Goal: Task Accomplishment & Management: Manage account settings

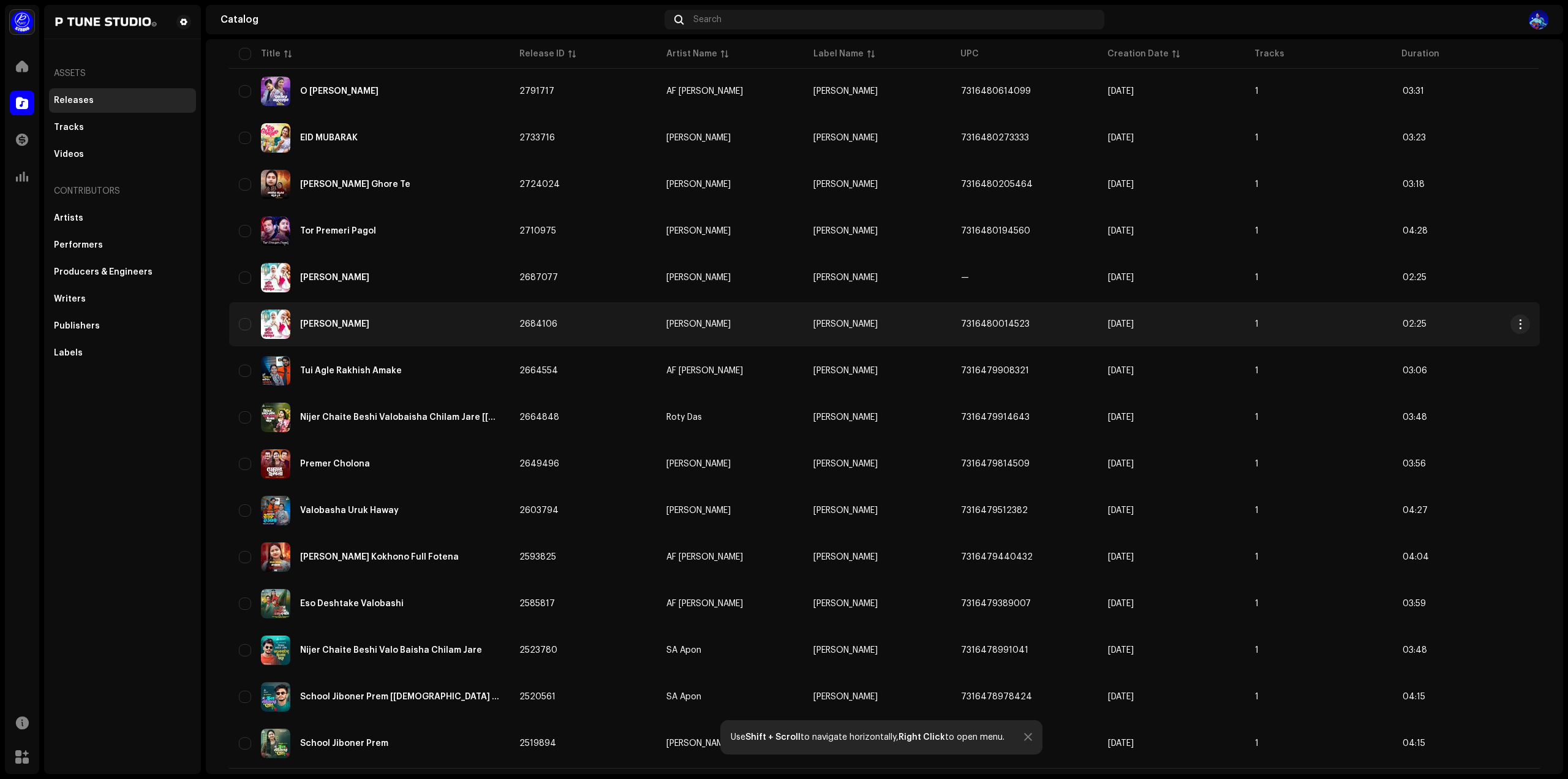
scroll to position [567, 0]
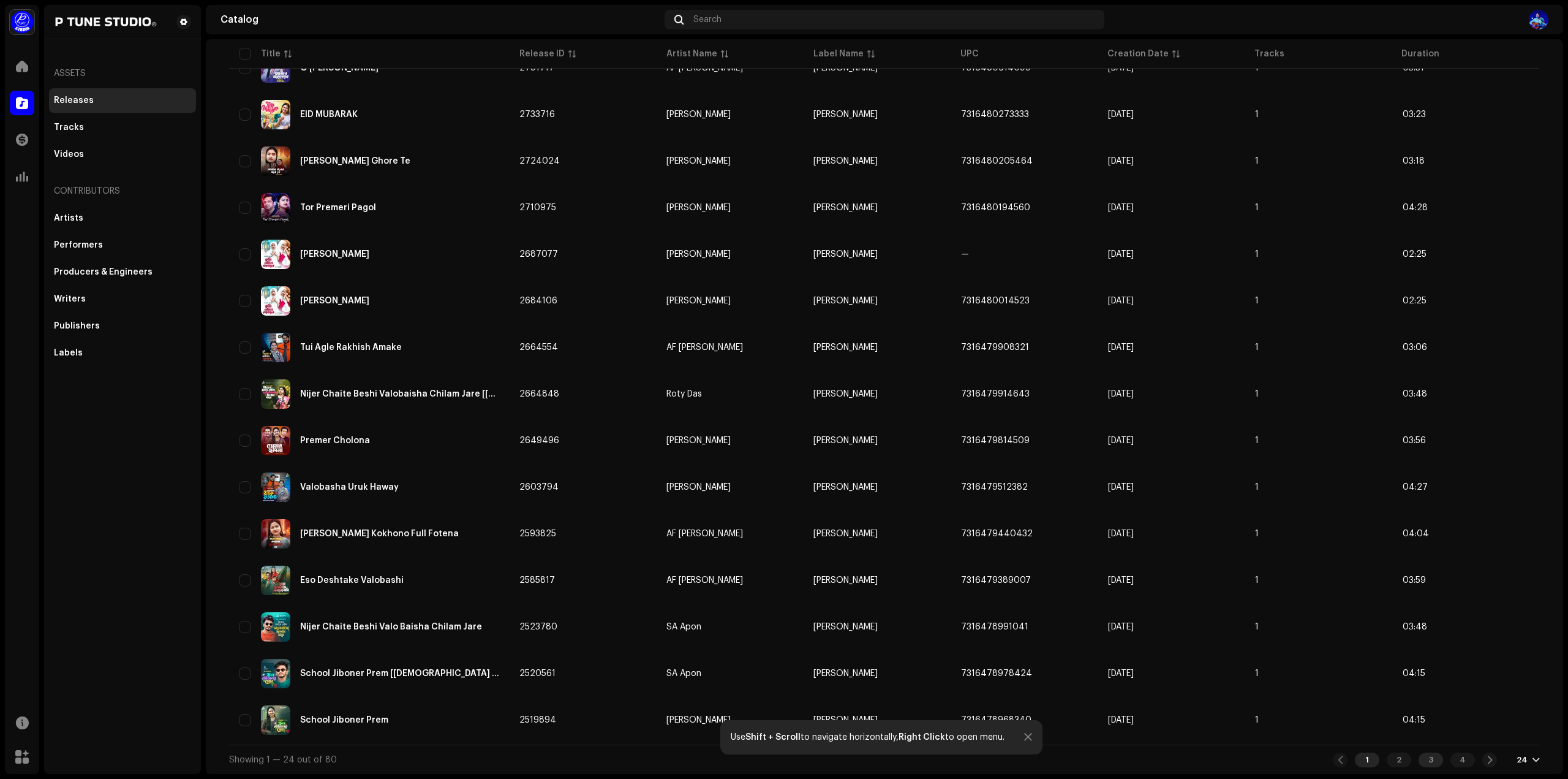
click at [1434, 759] on div "3" at bounding box center [1431, 760] width 25 height 15
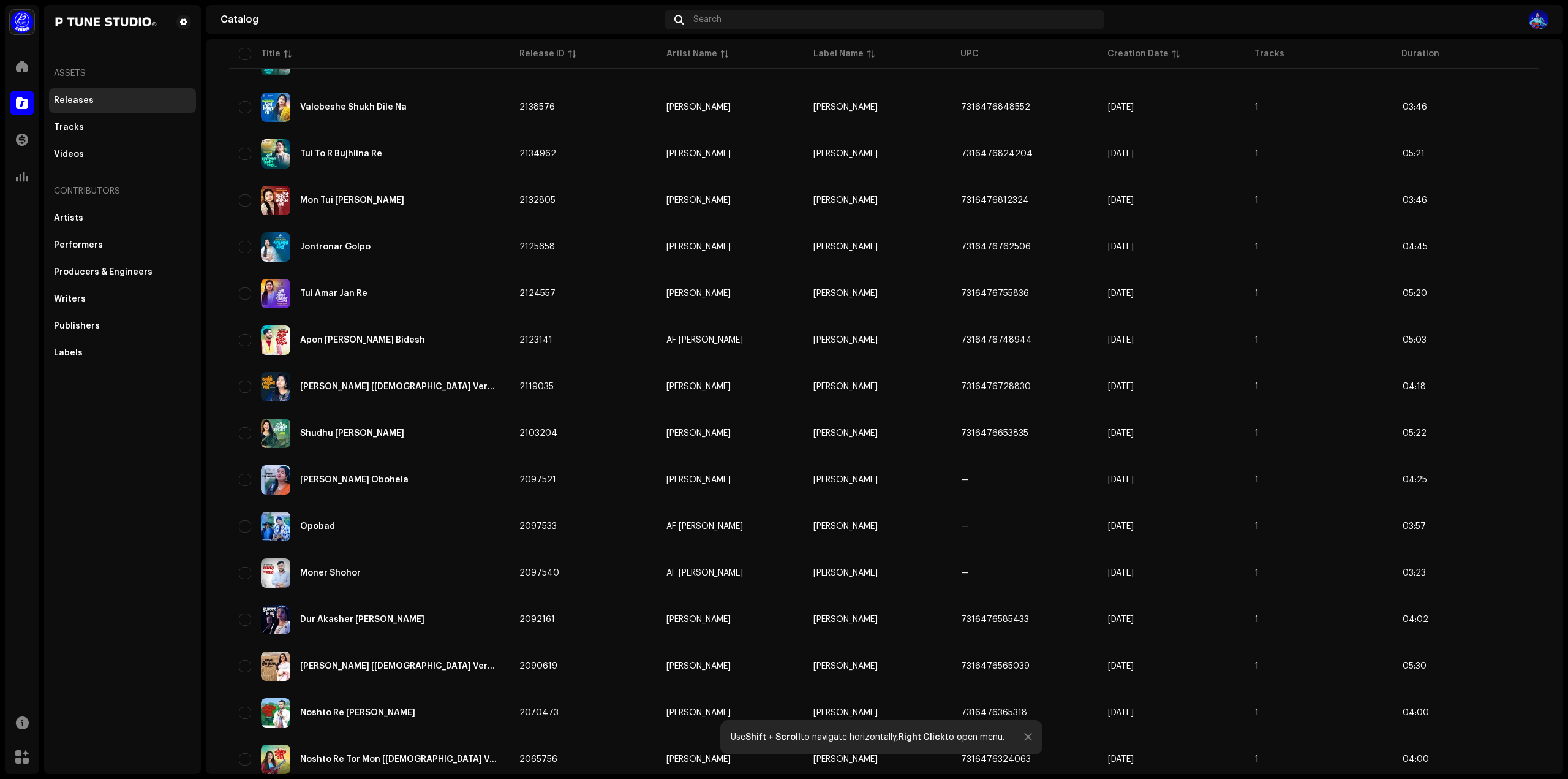
scroll to position [567, 0]
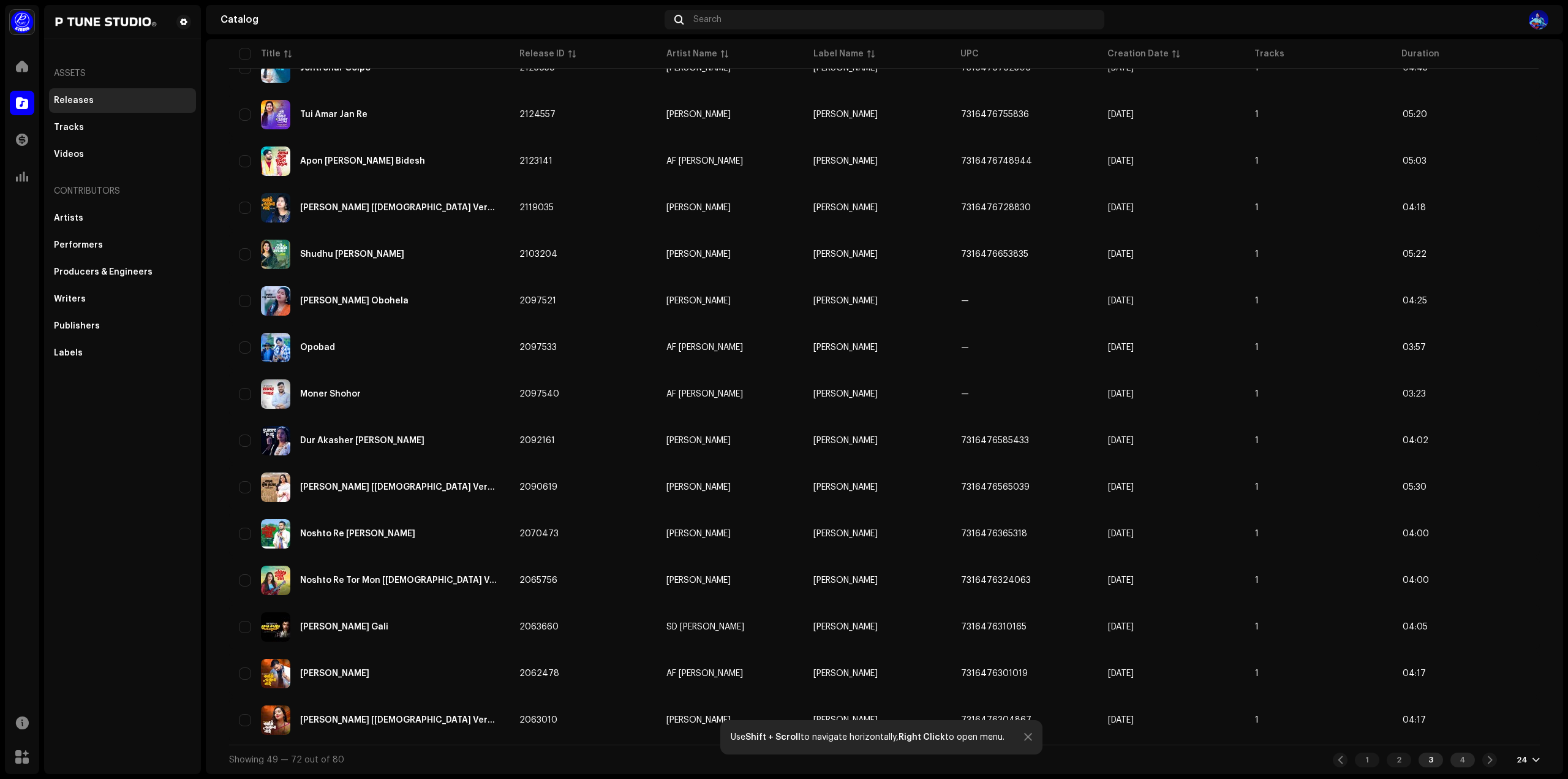
click at [1460, 759] on div "4" at bounding box center [1463, 760] width 25 height 15
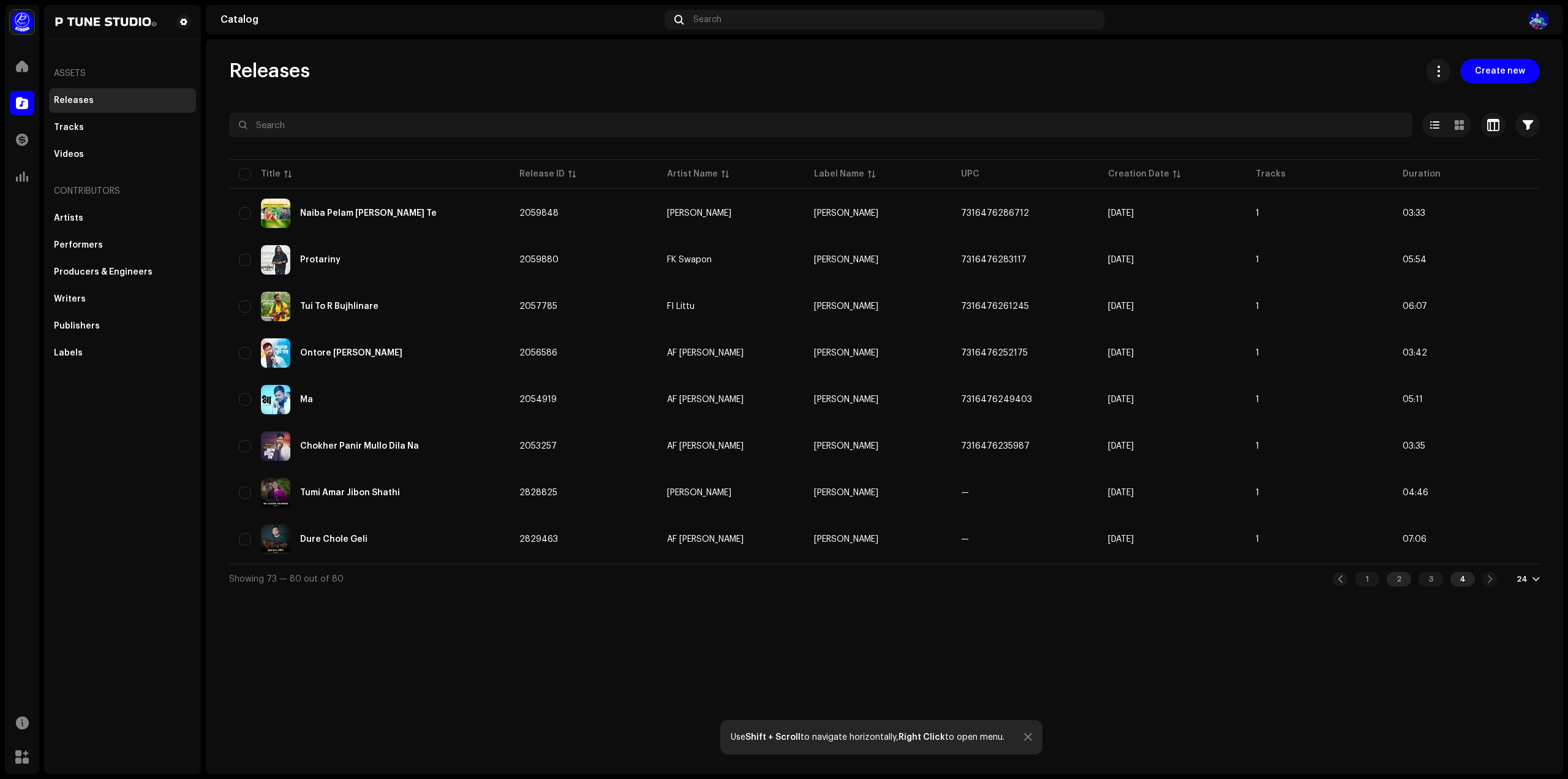
click at [1395, 578] on div "2" at bounding box center [1399, 580] width 25 height 15
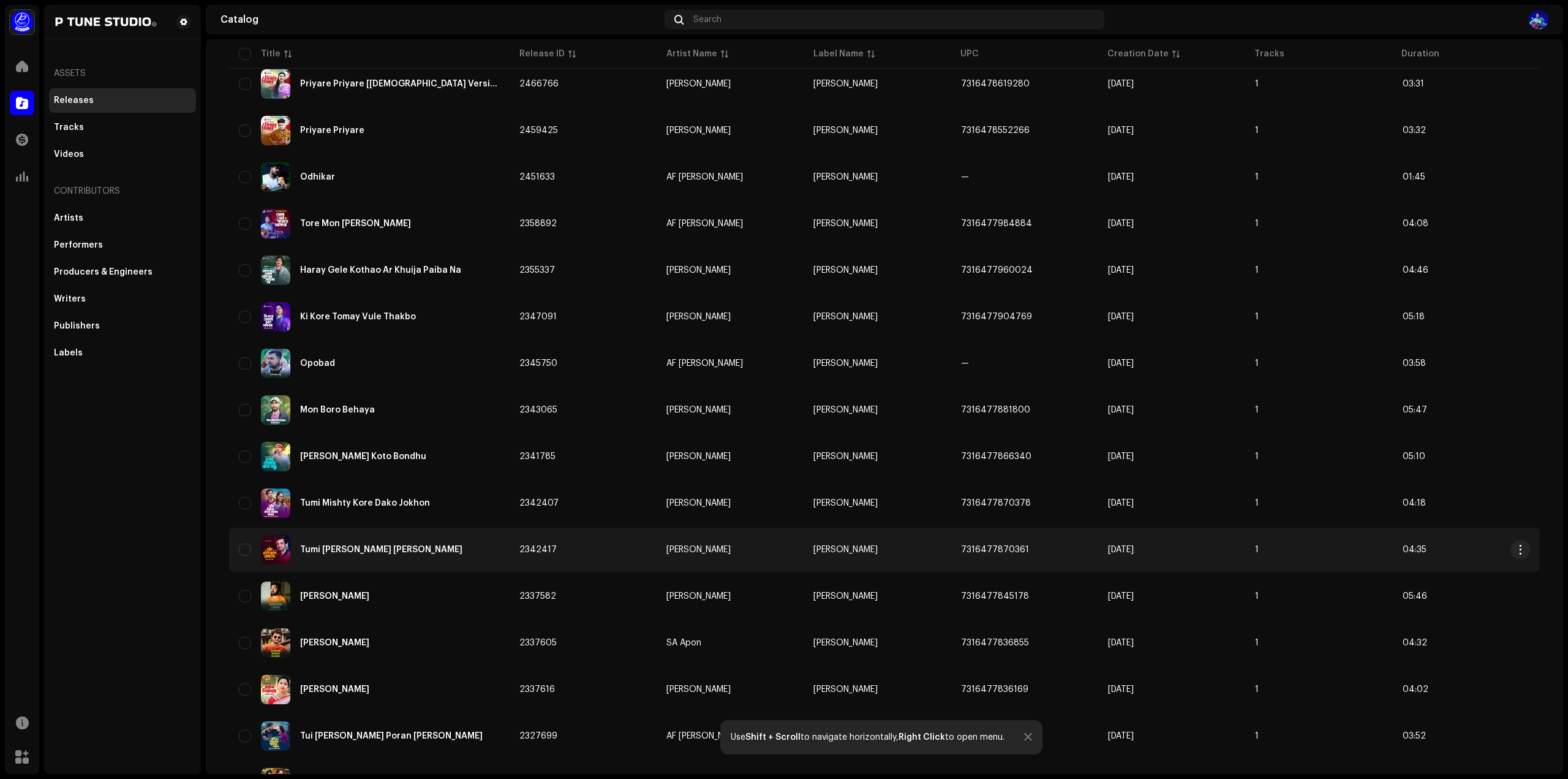
scroll to position [368, 0]
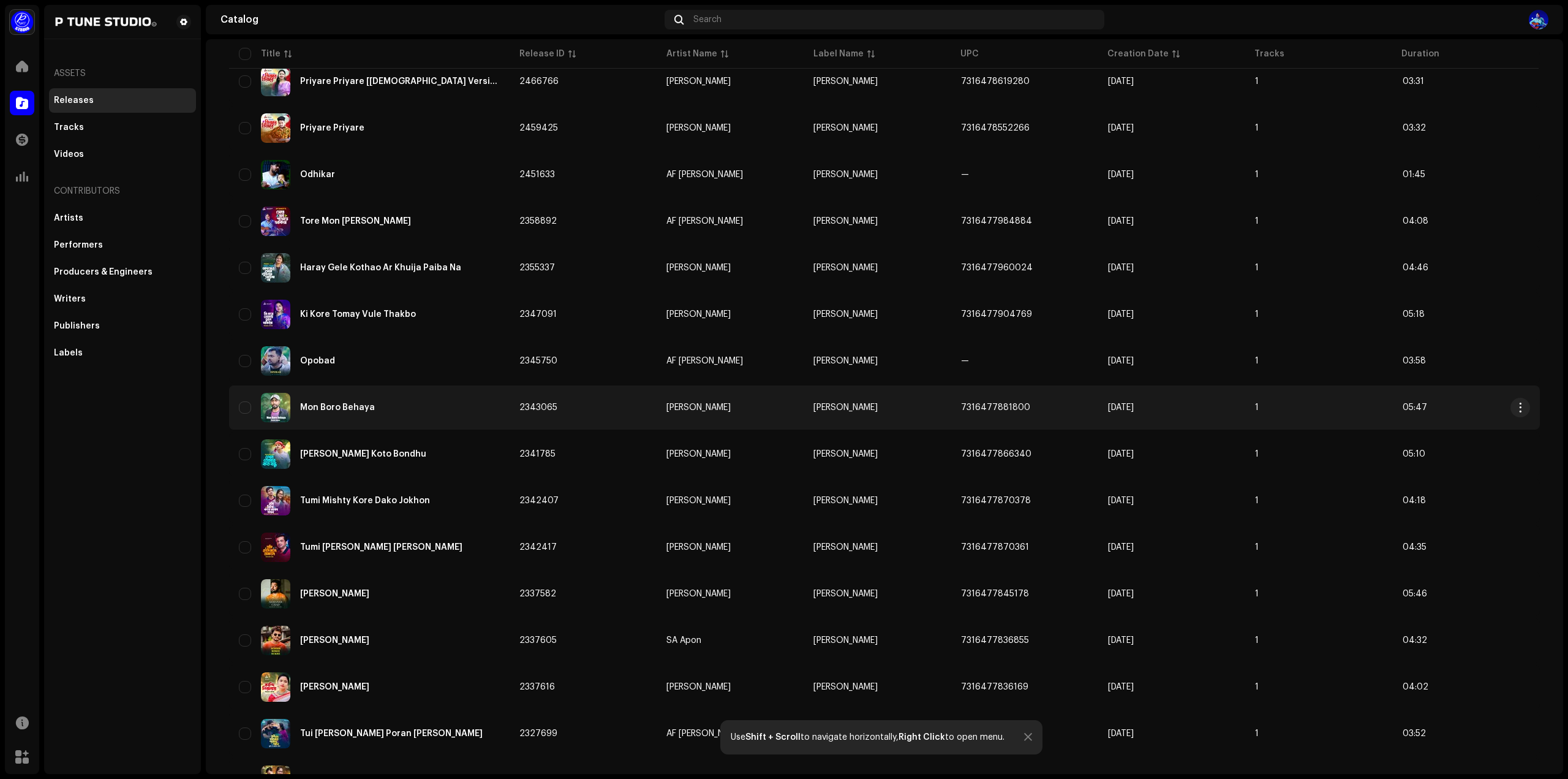
click at [394, 415] on div "Mon Boro Behaya" at bounding box center [369, 407] width 261 height 29
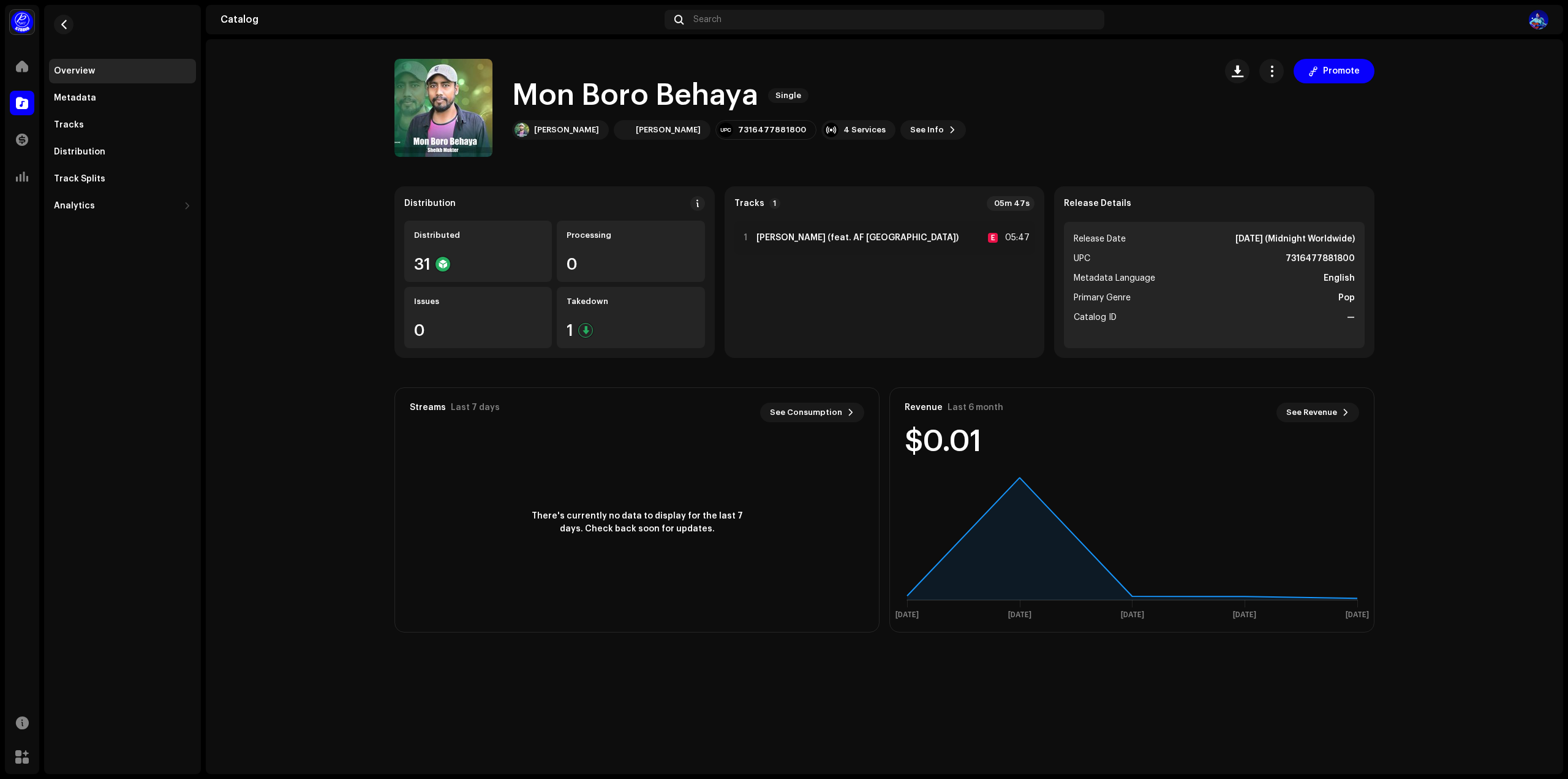
click at [355, 408] on catalog-releases-details-overview "Mon Boro Behaya Single Promote Mon Boro Behaya Single Sheikh Mukter Priyo Gaan …" at bounding box center [884, 345] width 1357 height 613
click at [1275, 73] on span "button" at bounding box center [1271, 71] width 12 height 10
click at [1272, 126] on span "Edit" at bounding box center [1280, 126] width 16 height 10
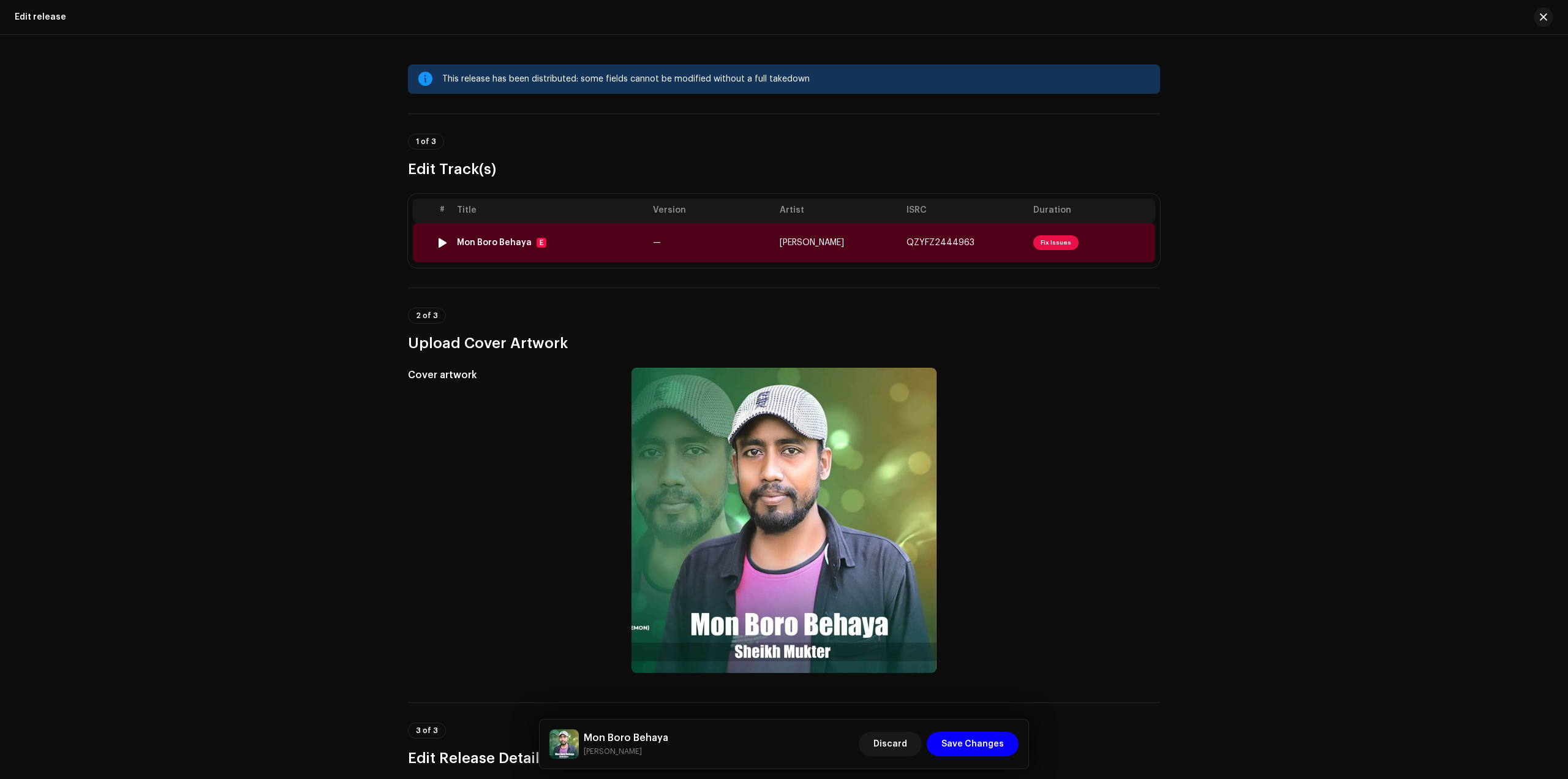
click at [1048, 241] on span "Fix Issues" at bounding box center [1056, 243] width 45 height 15
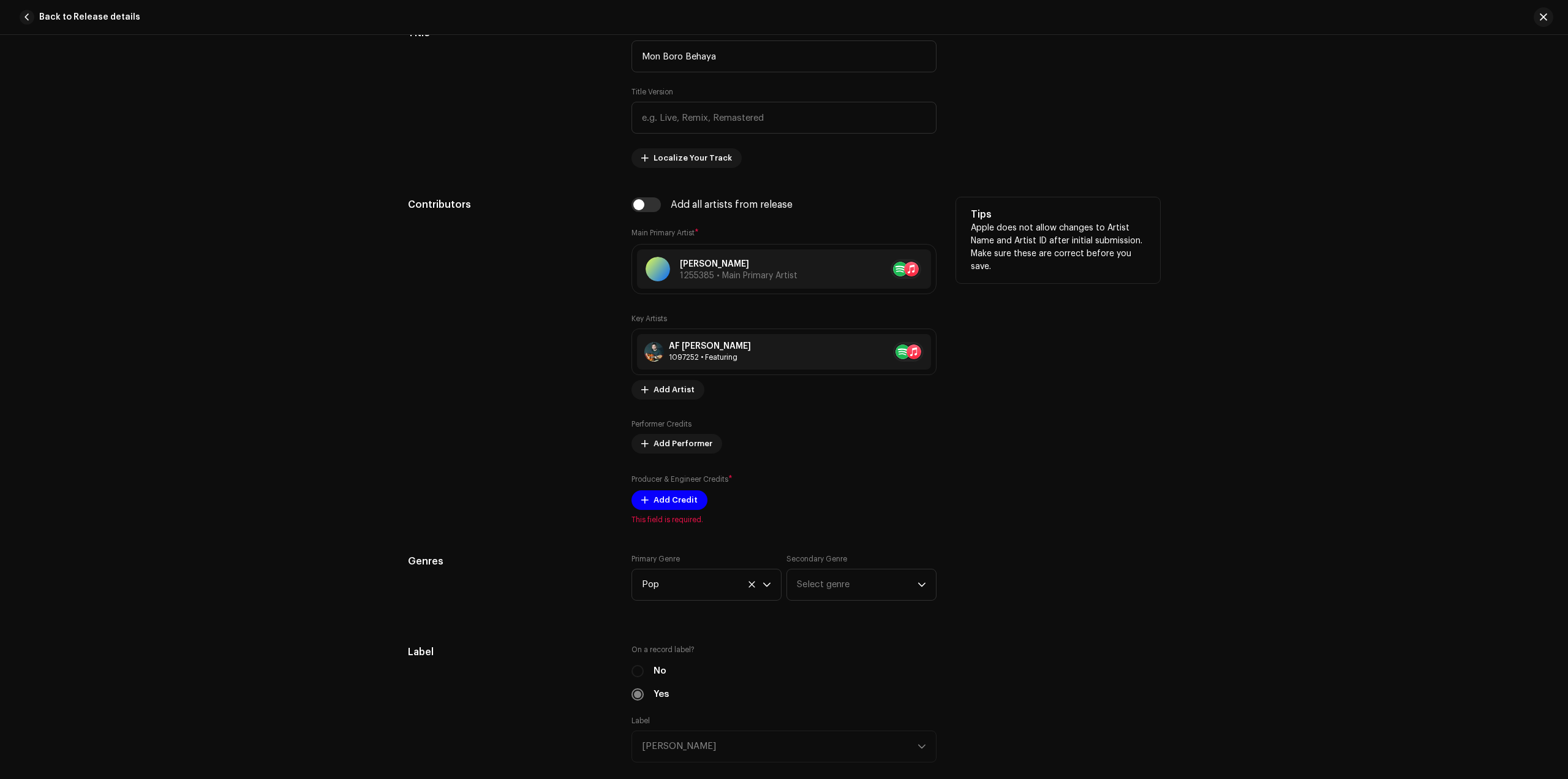
scroll to position [666, 0]
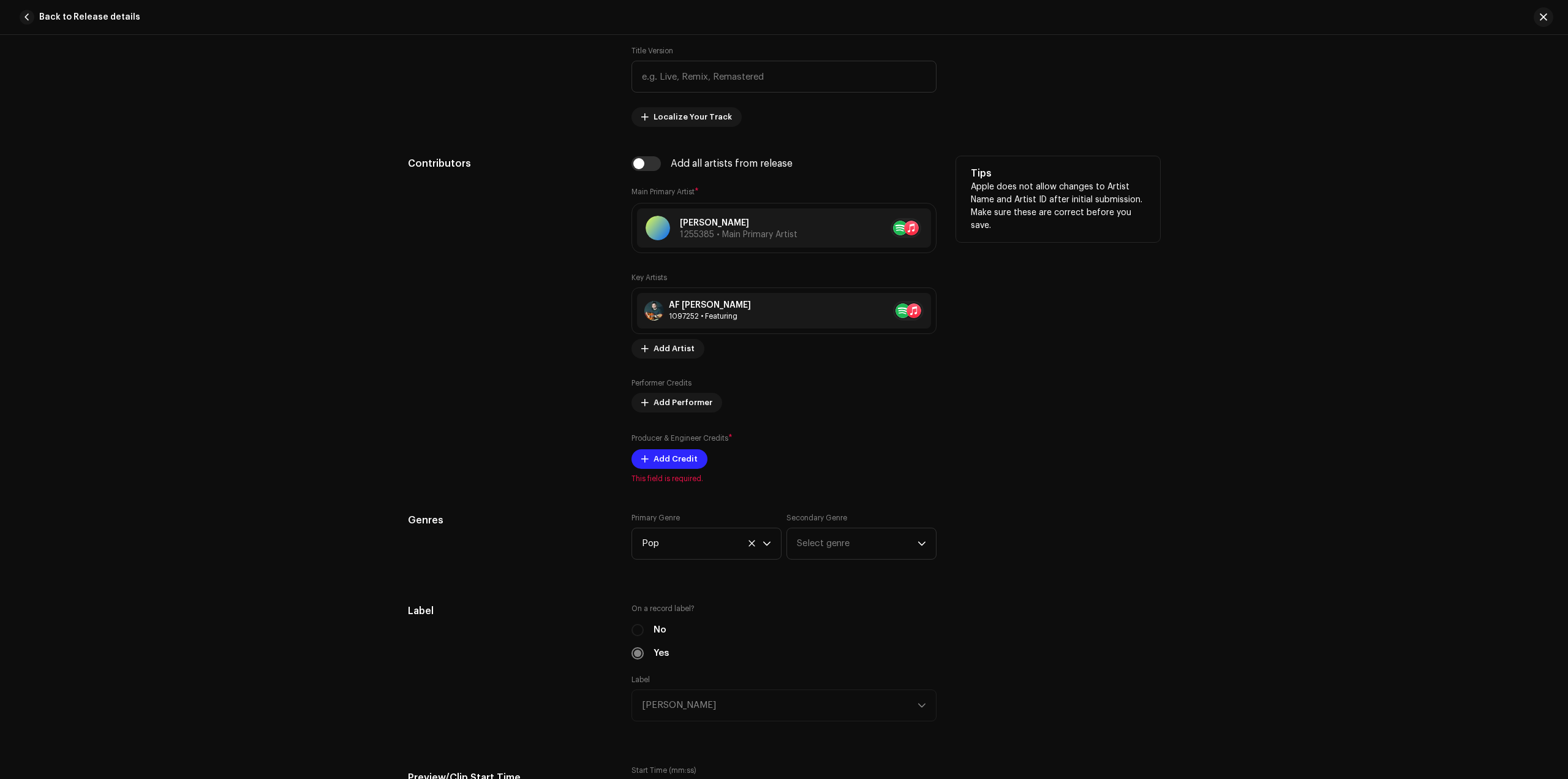
click at [664, 459] on span "Add Credit" at bounding box center [676, 459] width 44 height 25
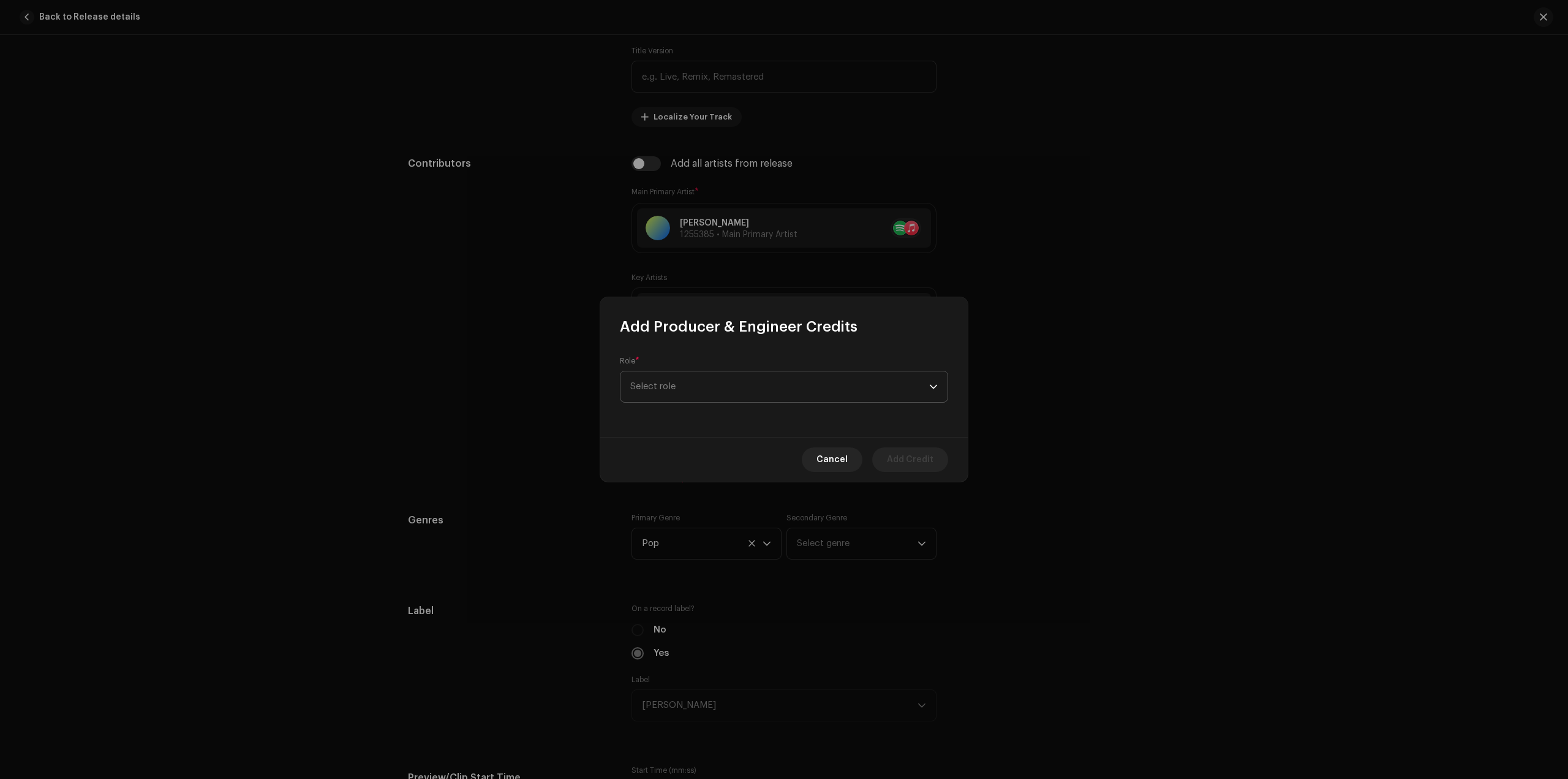
click at [671, 384] on span "Select role" at bounding box center [780, 386] width 299 height 31
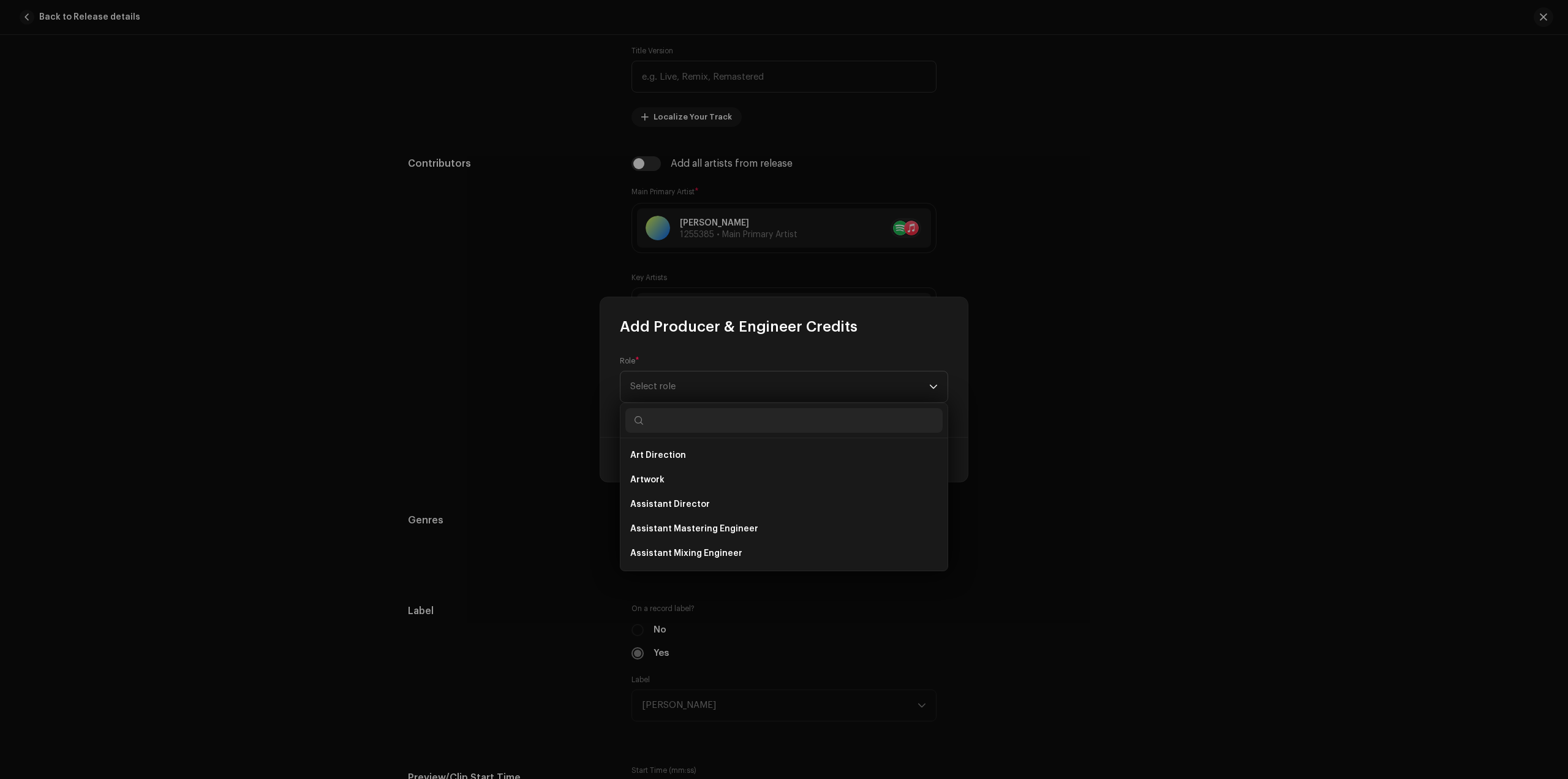
click at [699, 423] on input "text" at bounding box center [784, 421] width 317 height 25
type input "pro"
click at [667, 548] on span "Producer" at bounding box center [650, 554] width 40 height 12
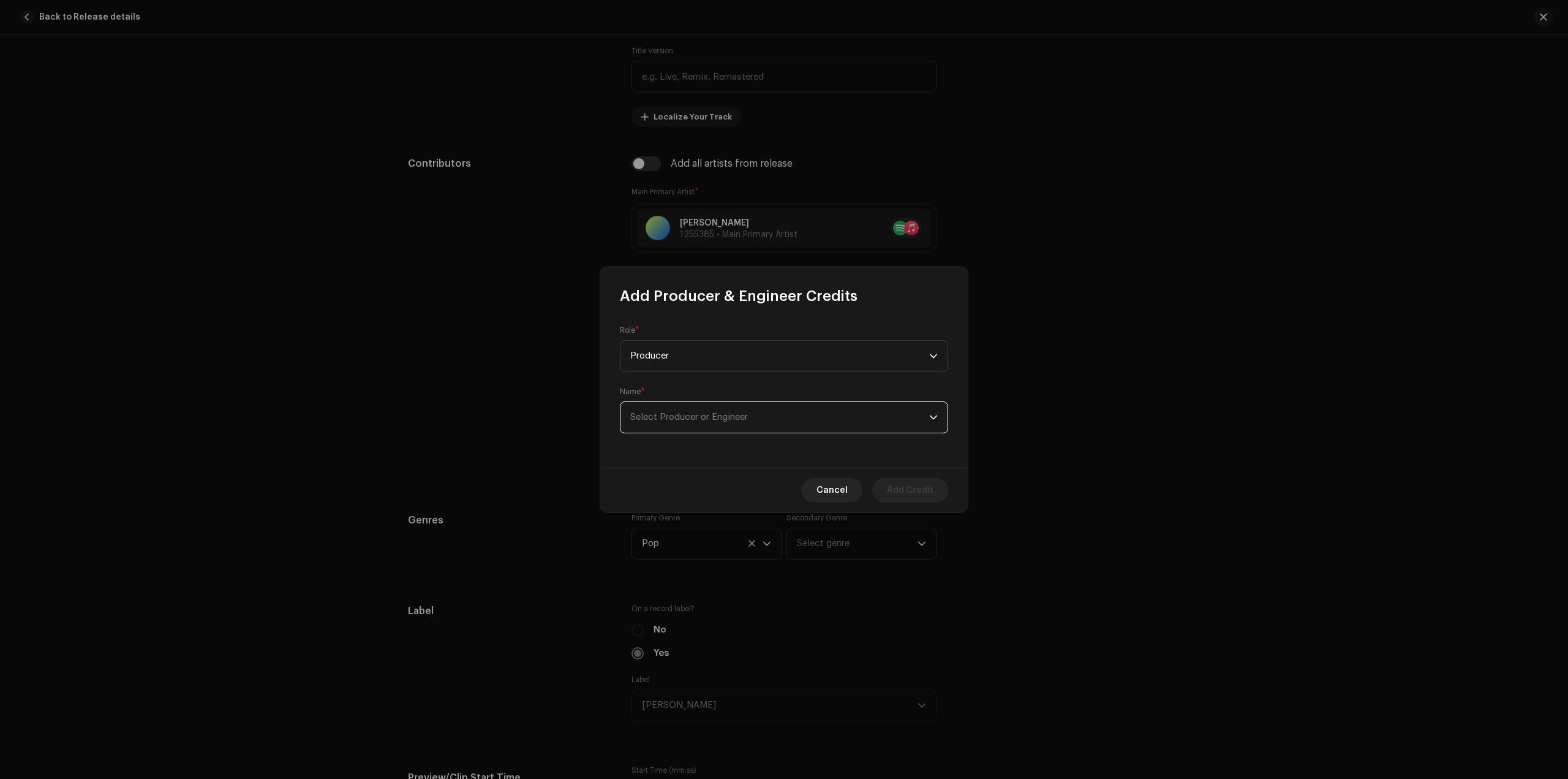
click at [824, 414] on span "Select Producer or Engineer" at bounding box center [780, 417] width 299 height 31
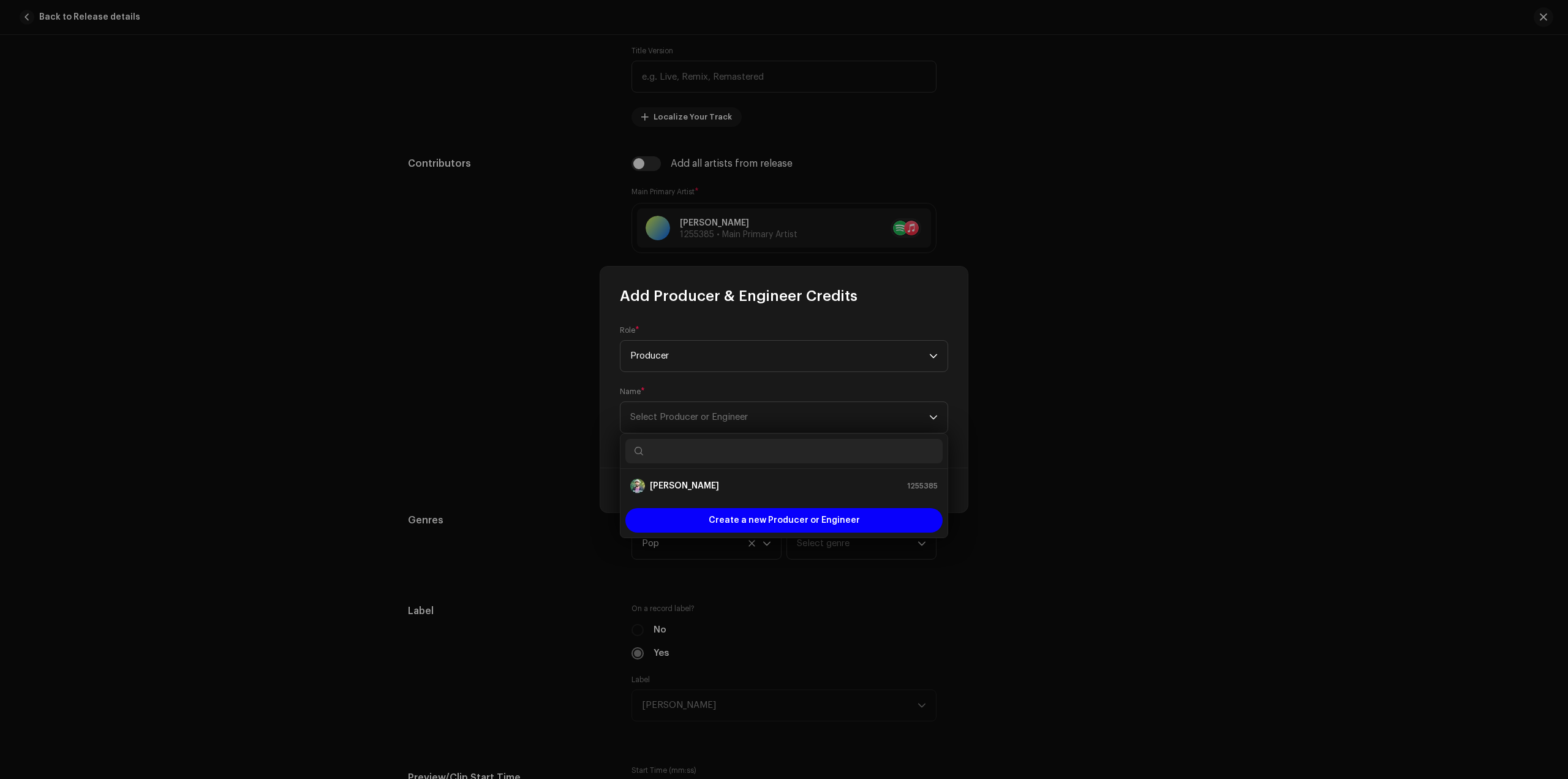
click at [739, 444] on input "text" at bounding box center [784, 451] width 317 height 25
type input "AF"
click at [715, 485] on div "AF [PERSON_NAME] 1097252" at bounding box center [784, 486] width 308 height 15
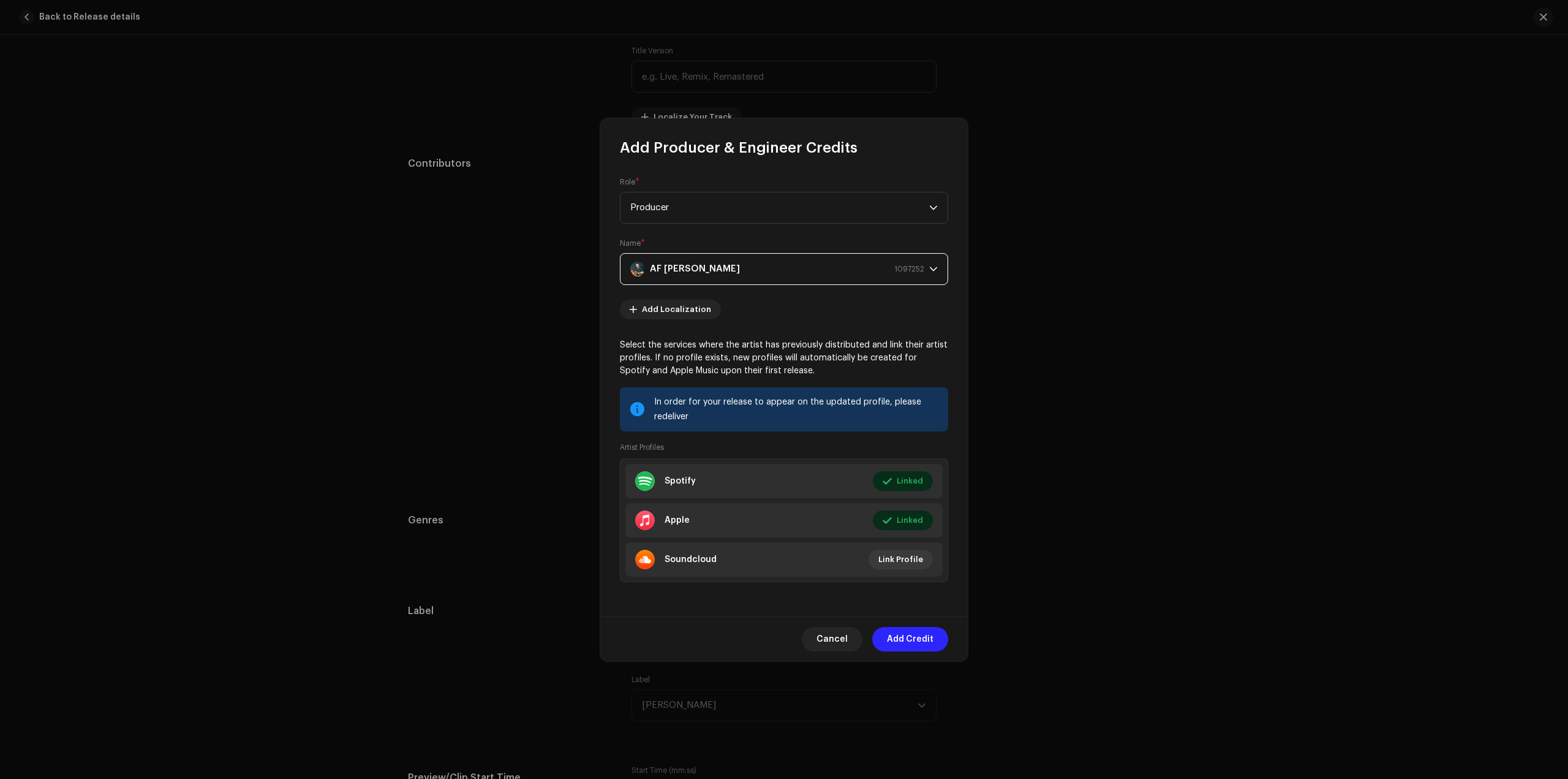
click at [912, 643] on span "Add Credit" at bounding box center [910, 639] width 46 height 25
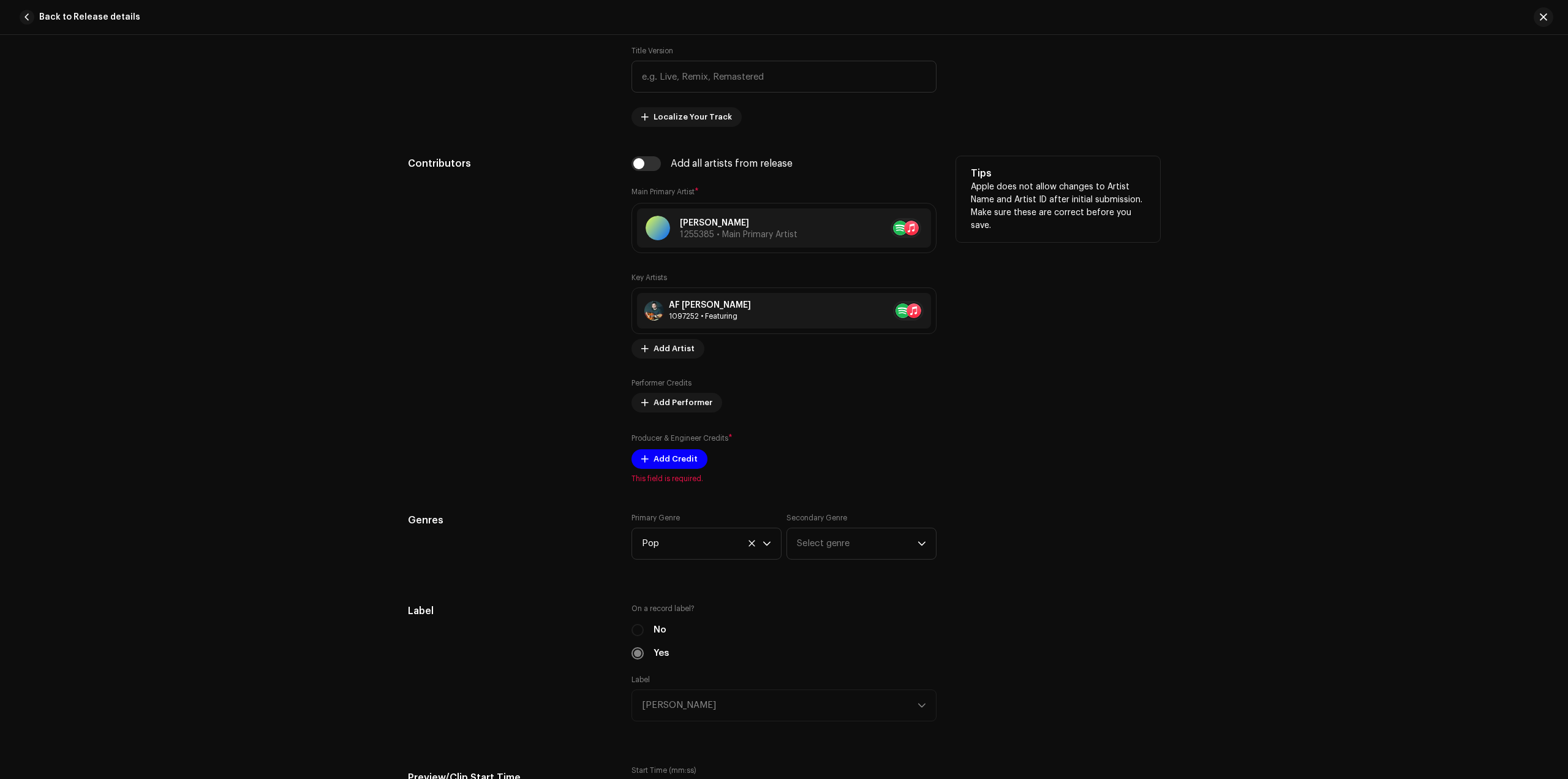
click at [1024, 408] on div "Tips Apple does not allow changes to Artist Name and Artist ID after initial su…" at bounding box center [1058, 320] width 204 height 327
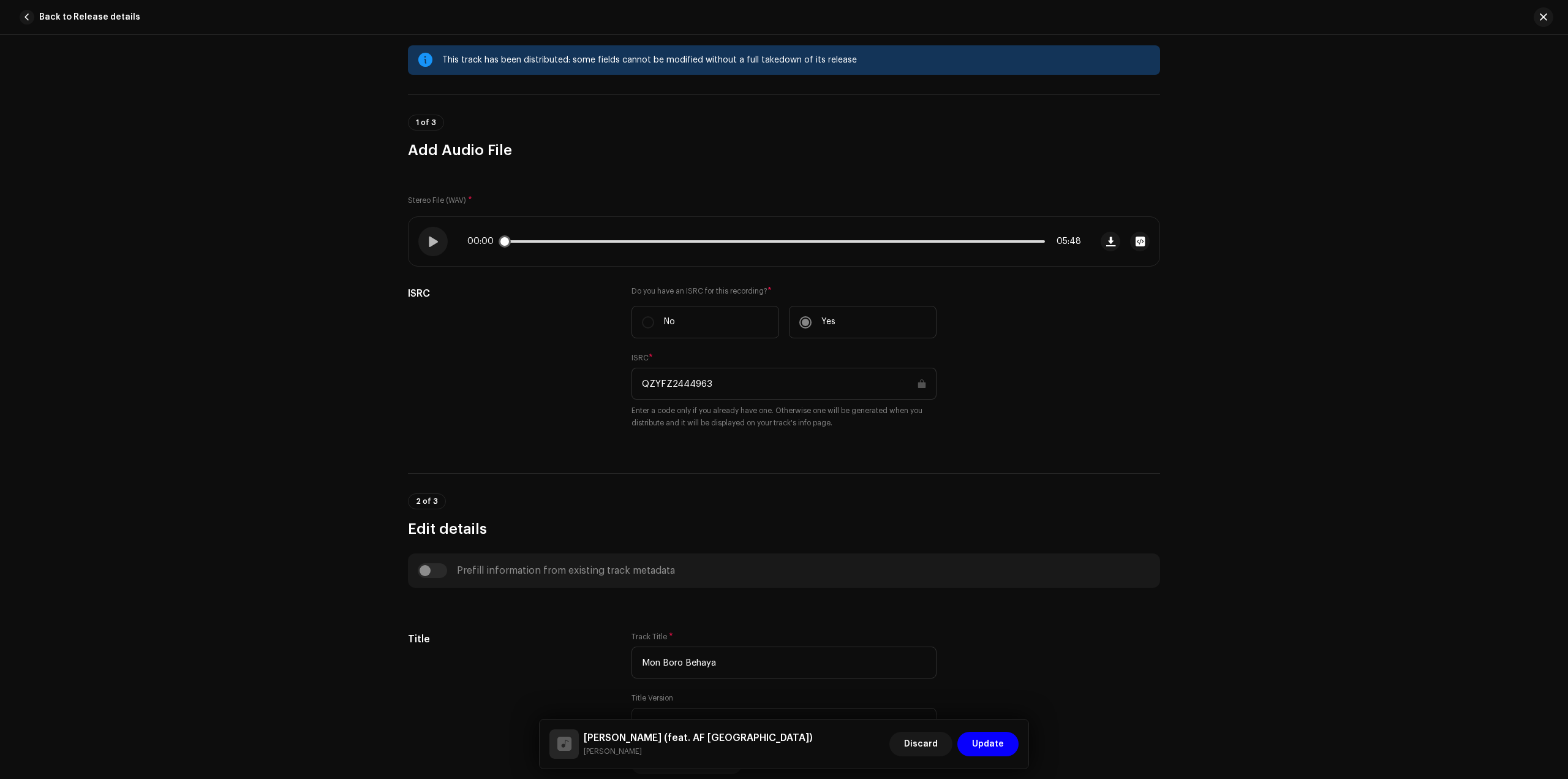
scroll to position [0, 0]
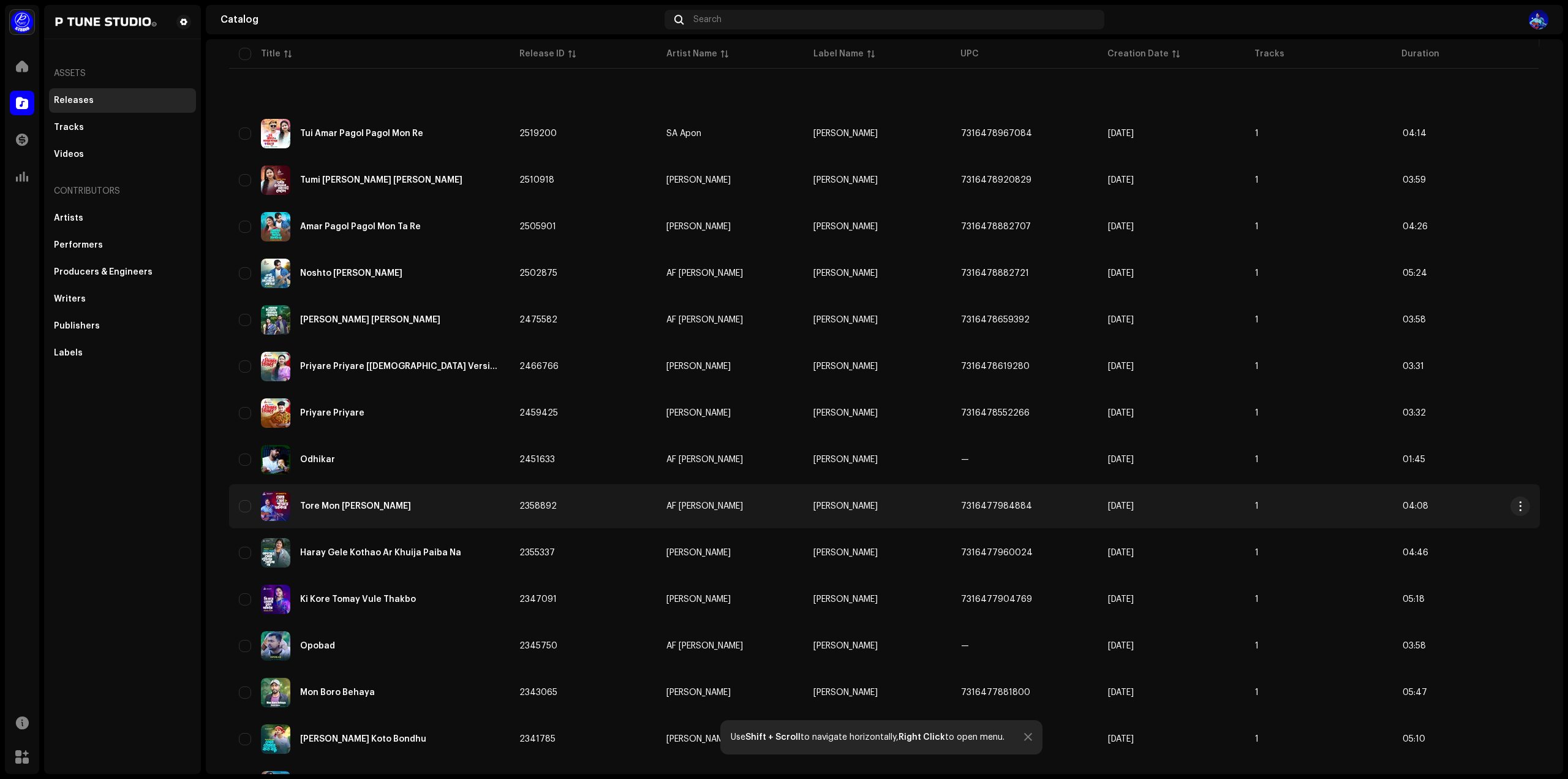
scroll to position [184, 0]
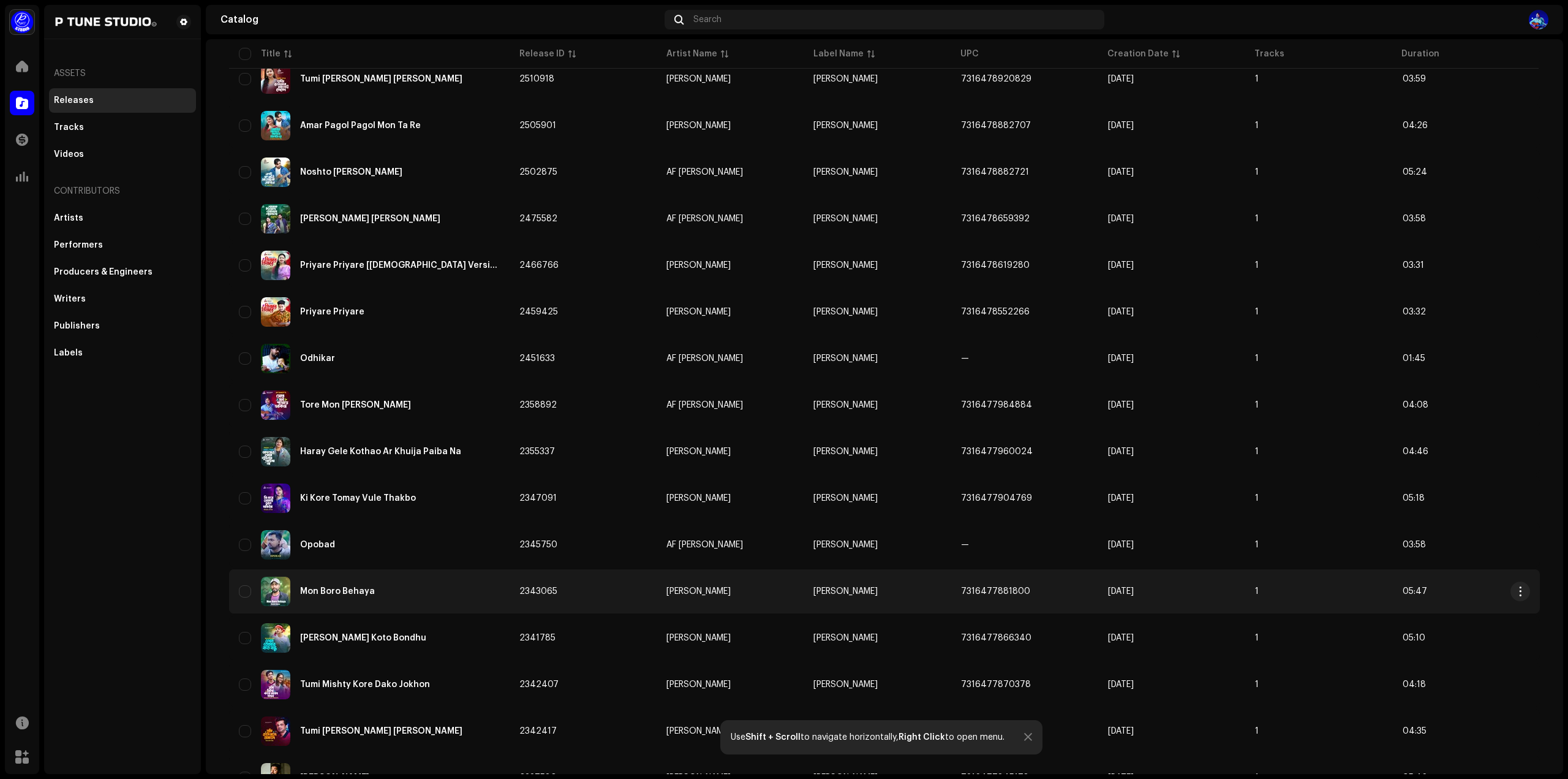
click at [436, 596] on div "Mon Boro Behaya" at bounding box center [369, 591] width 261 height 29
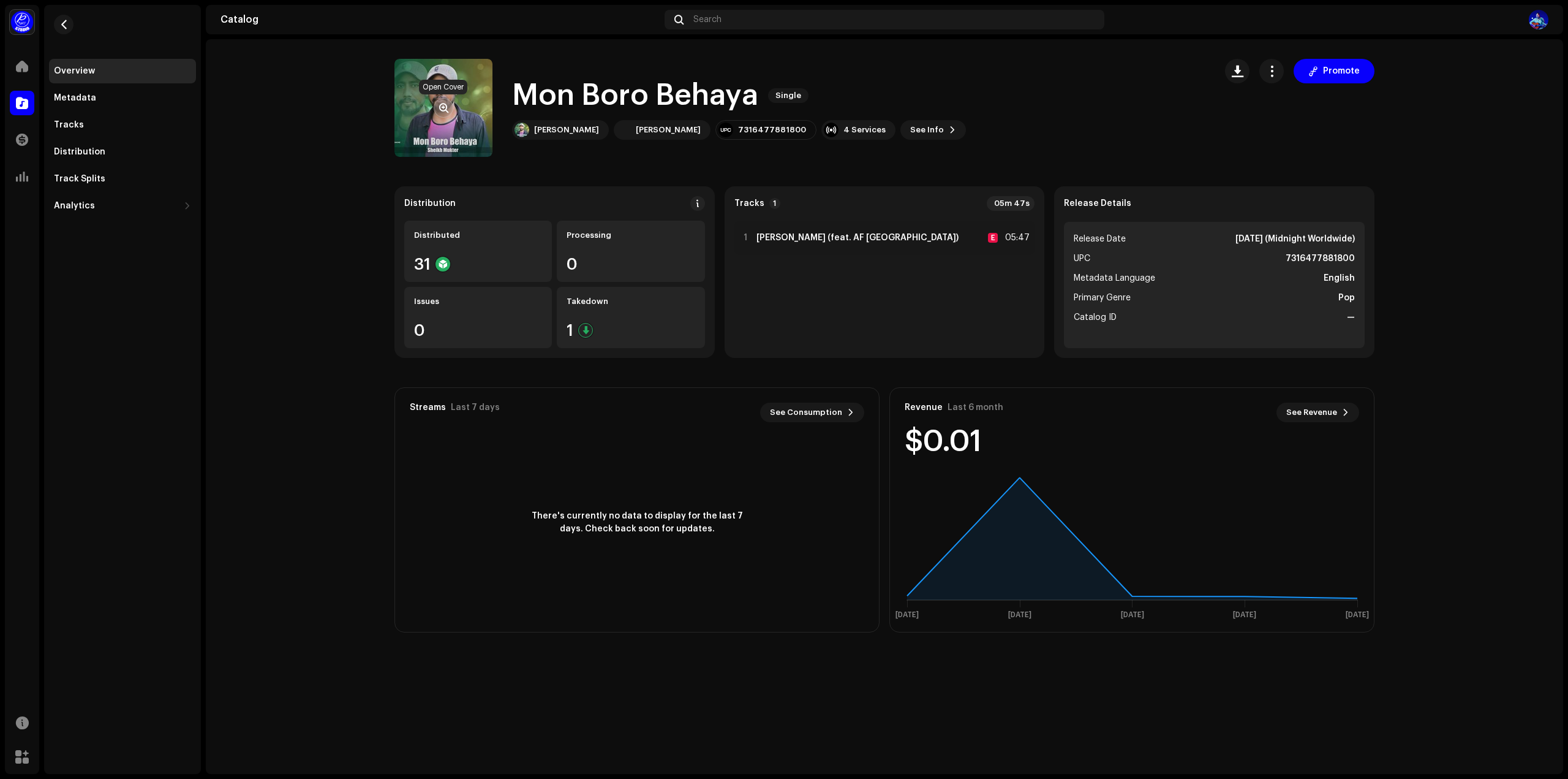
click at [442, 109] on span "button" at bounding box center [444, 108] width 9 height 10
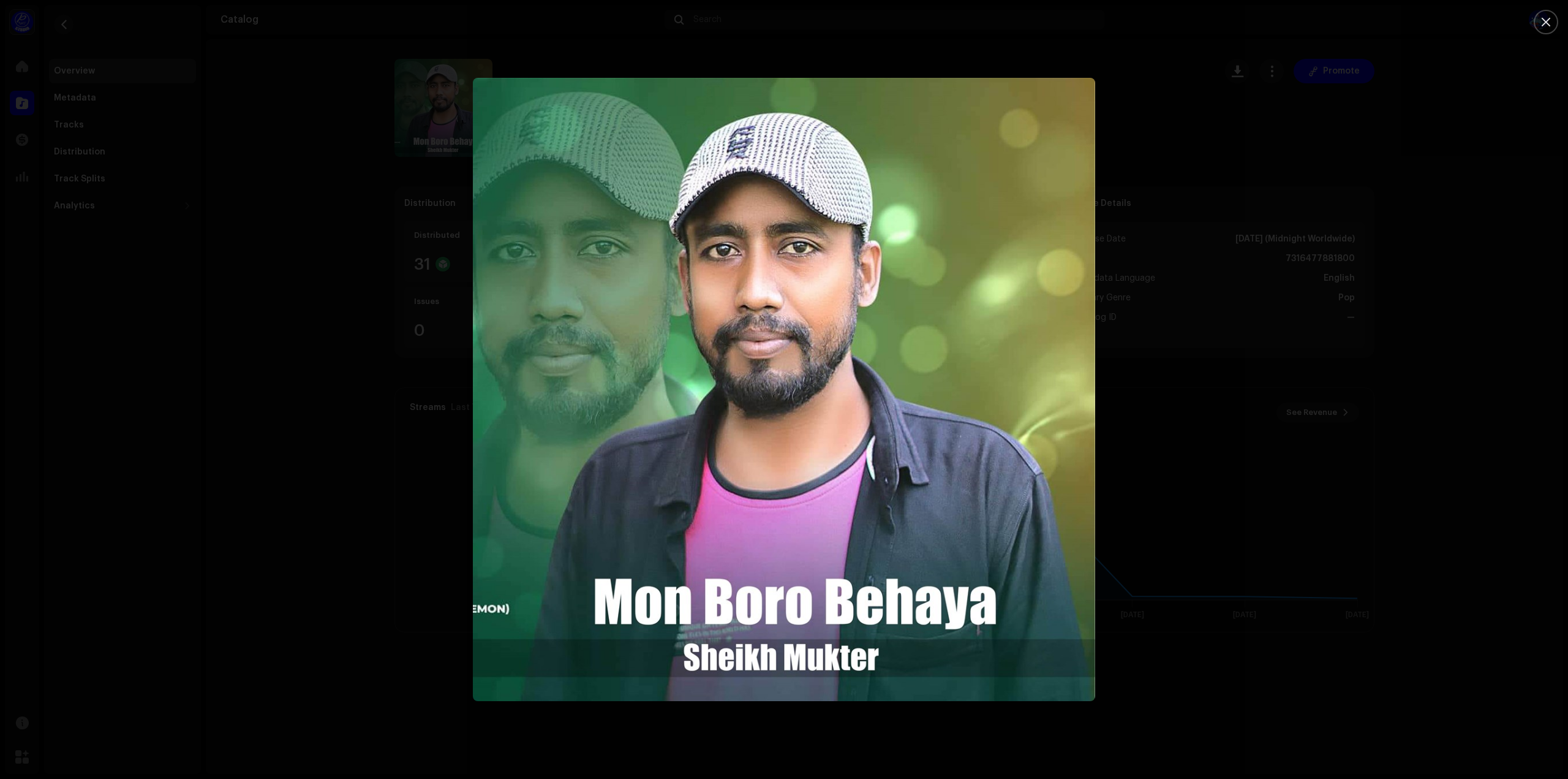
click at [1503, 178] on div at bounding box center [784, 389] width 1568 height 779
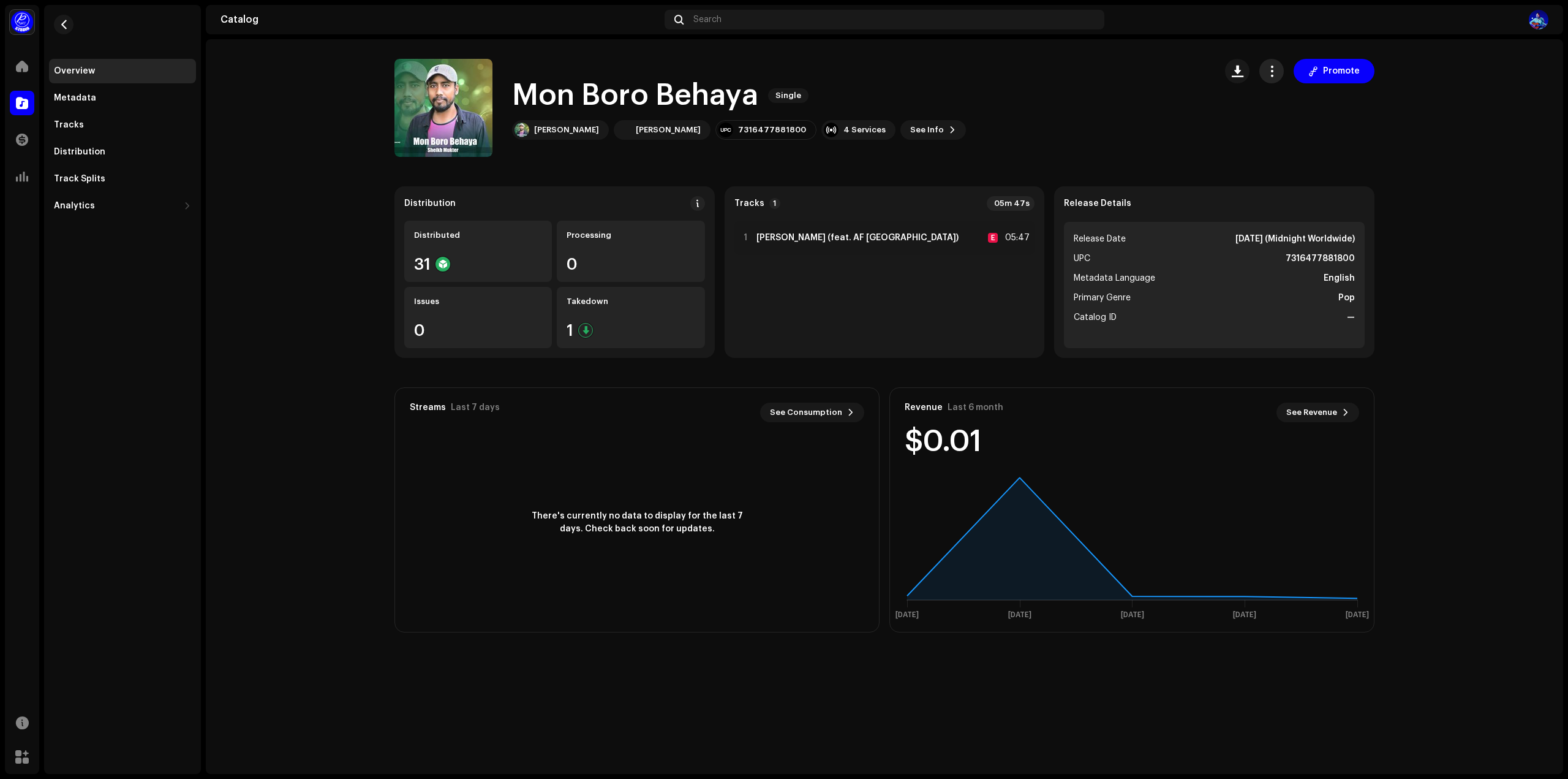
click at [1272, 70] on span "button" at bounding box center [1271, 71] width 12 height 10
click at [1288, 122] on div "Edit" at bounding box center [1329, 126] width 114 height 10
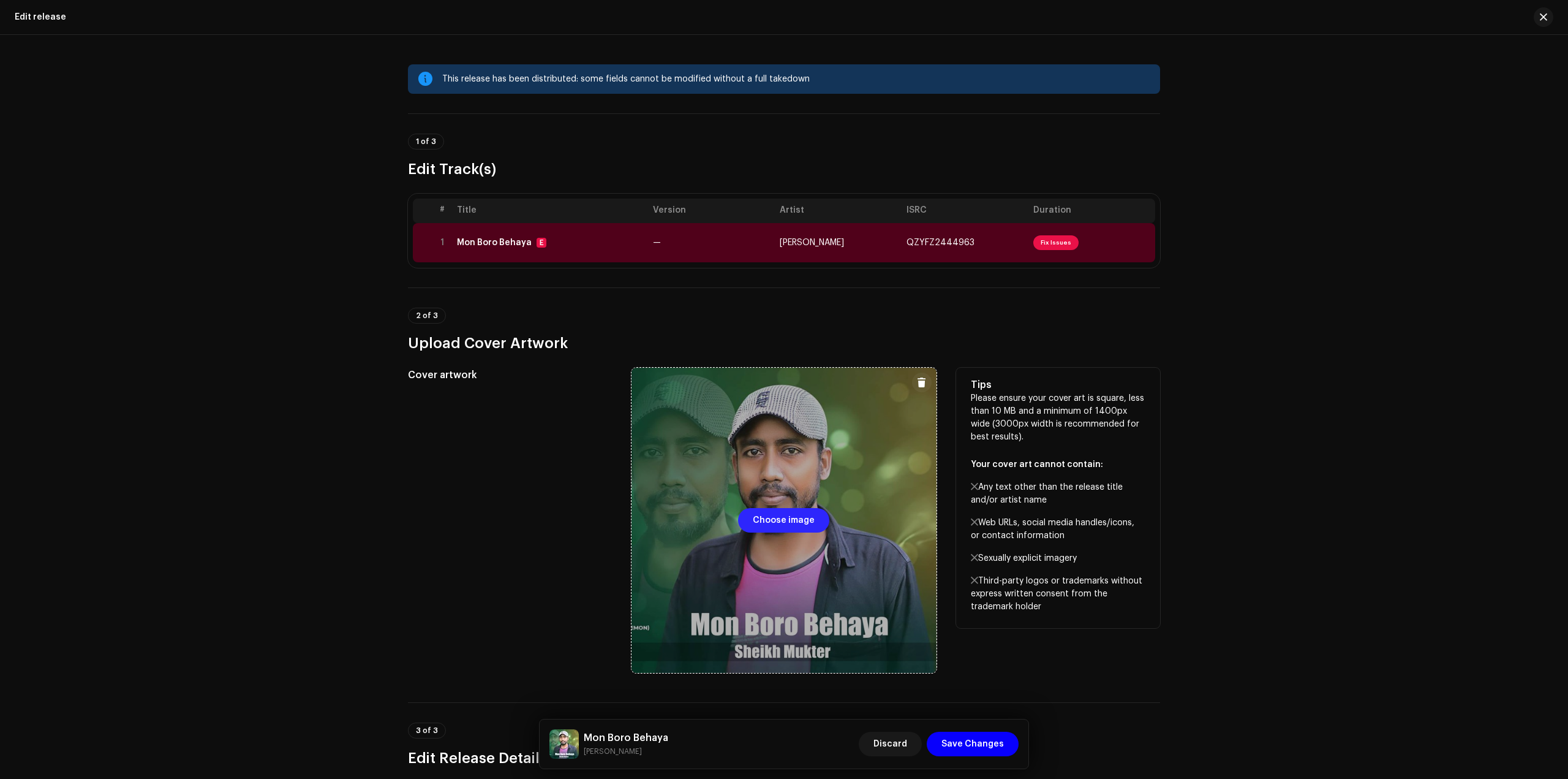
click at [780, 520] on span "Choose image" at bounding box center [783, 520] width 62 height 25
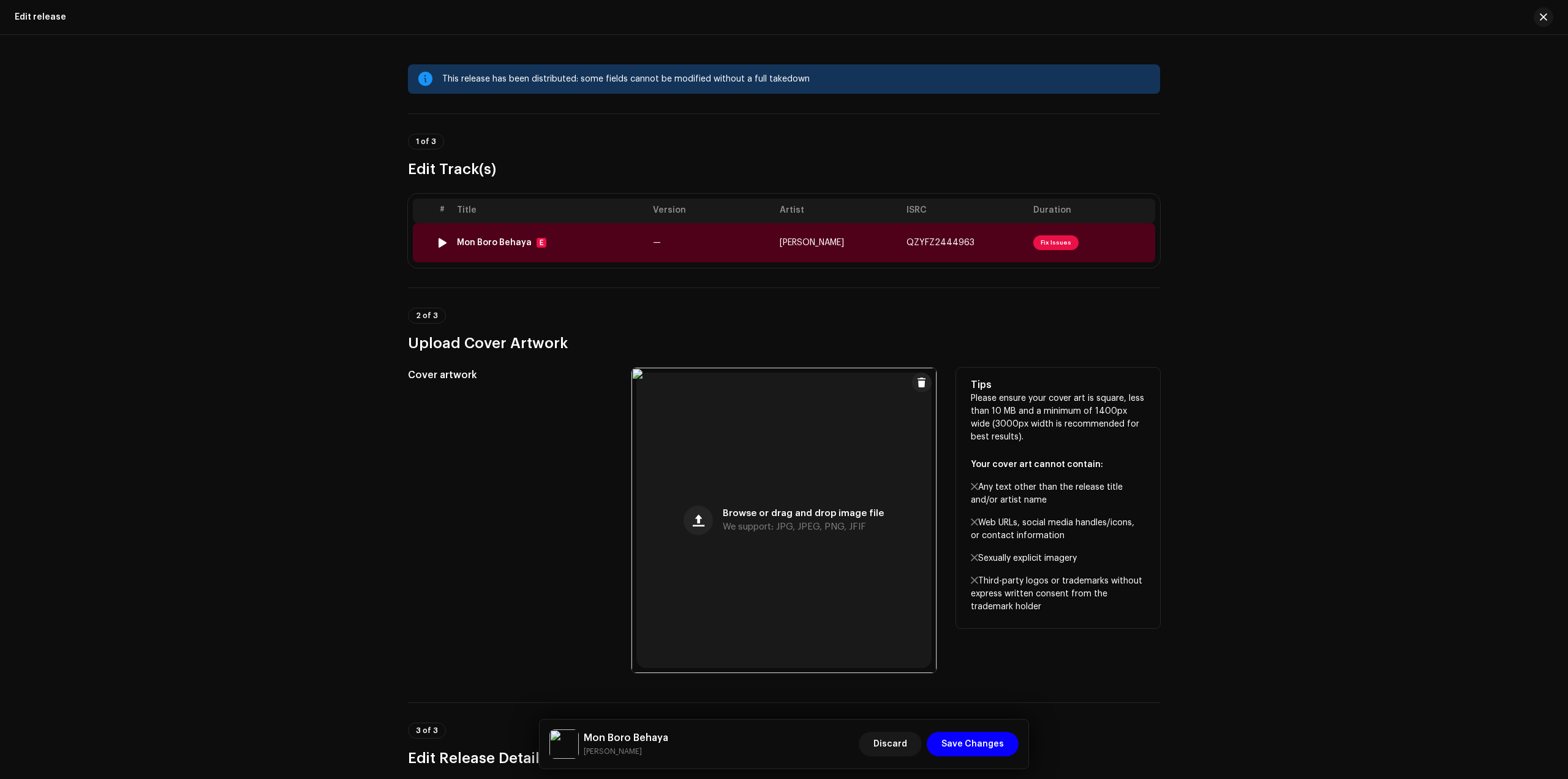
click at [1058, 240] on span "Fix Issues" at bounding box center [1056, 243] width 45 height 15
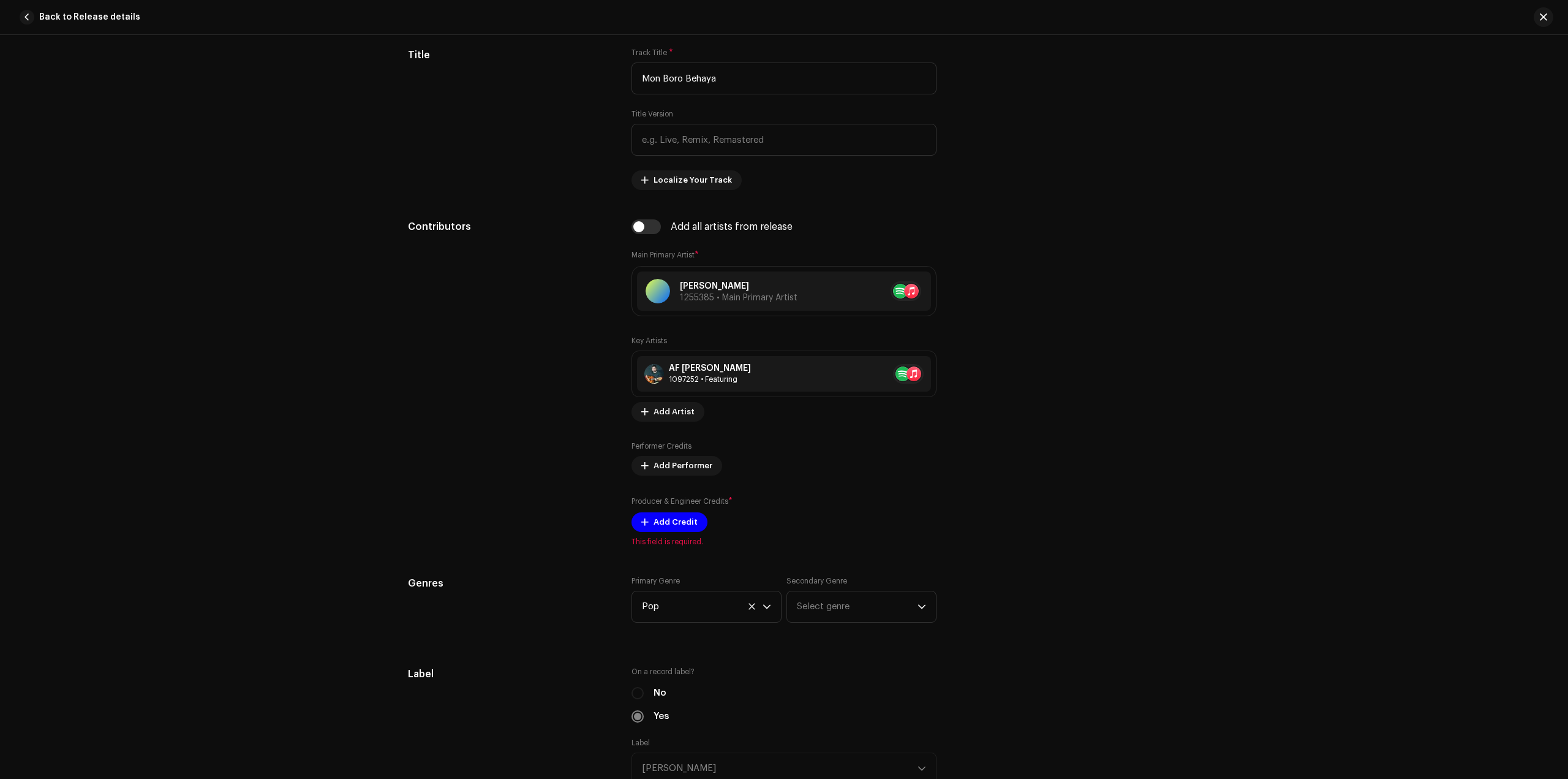
scroll to position [613, 0]
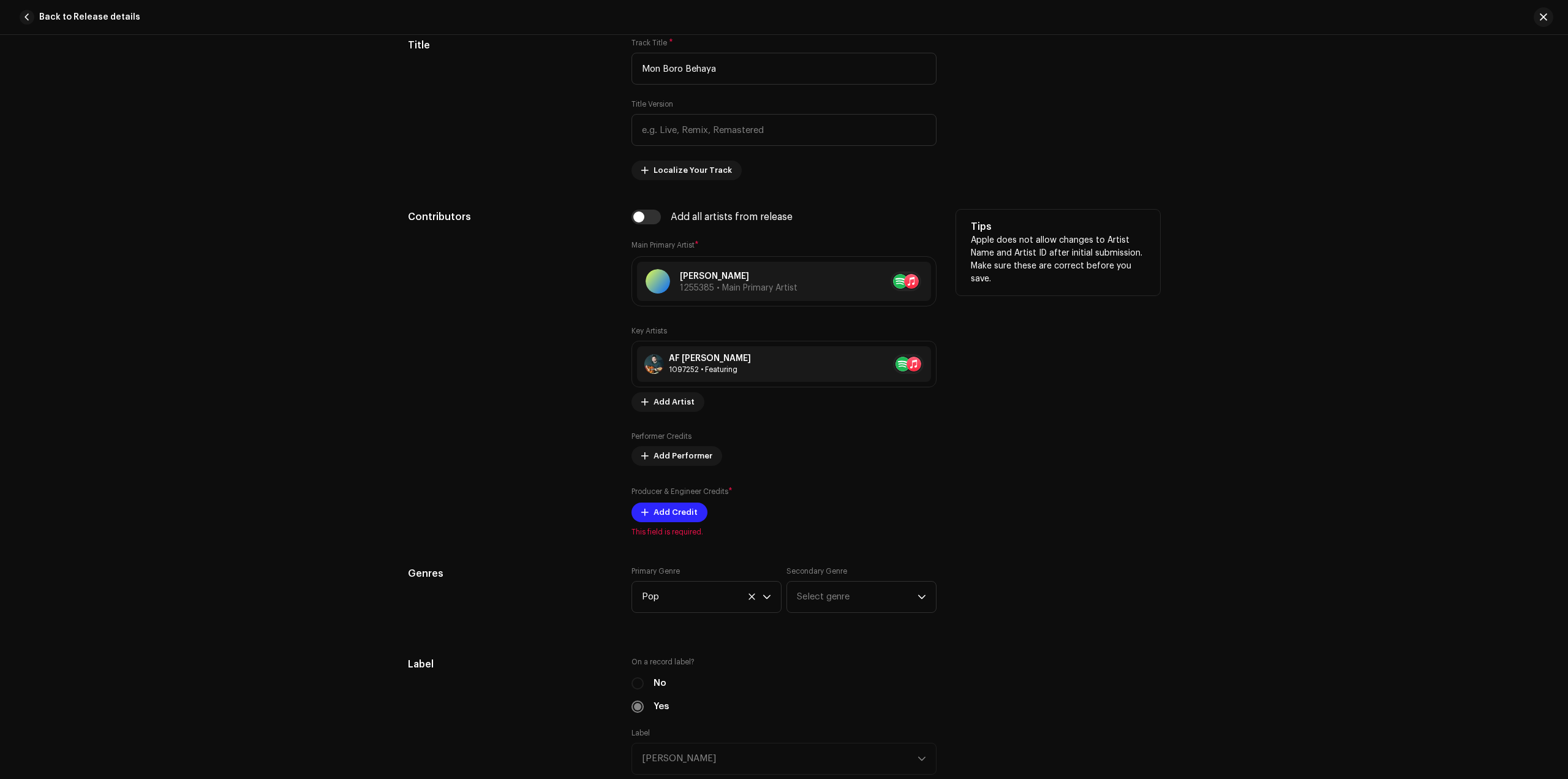
click at [682, 507] on span "Add Credit" at bounding box center [676, 512] width 44 height 25
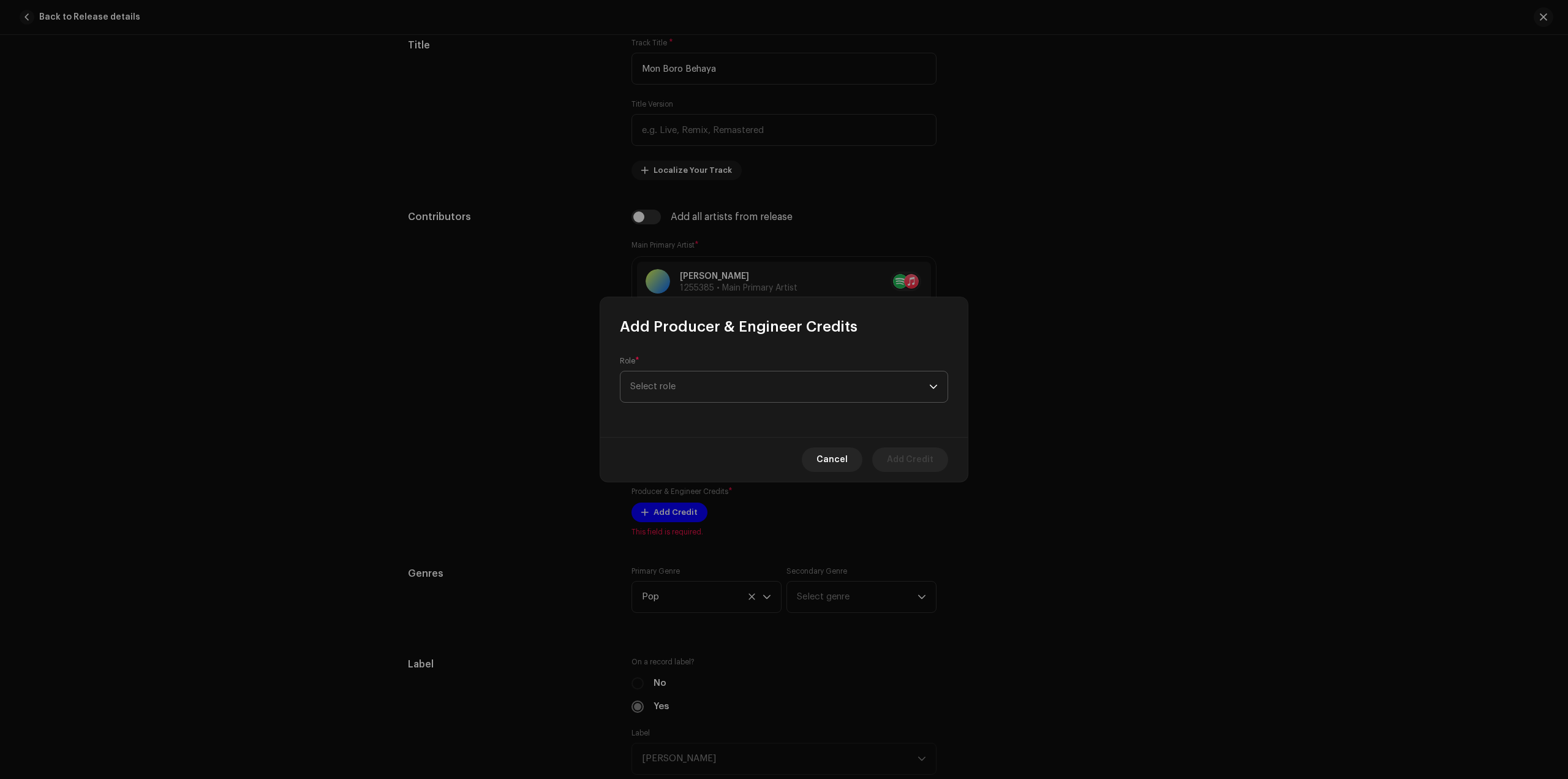
click at [712, 386] on span "Select role" at bounding box center [780, 386] width 299 height 31
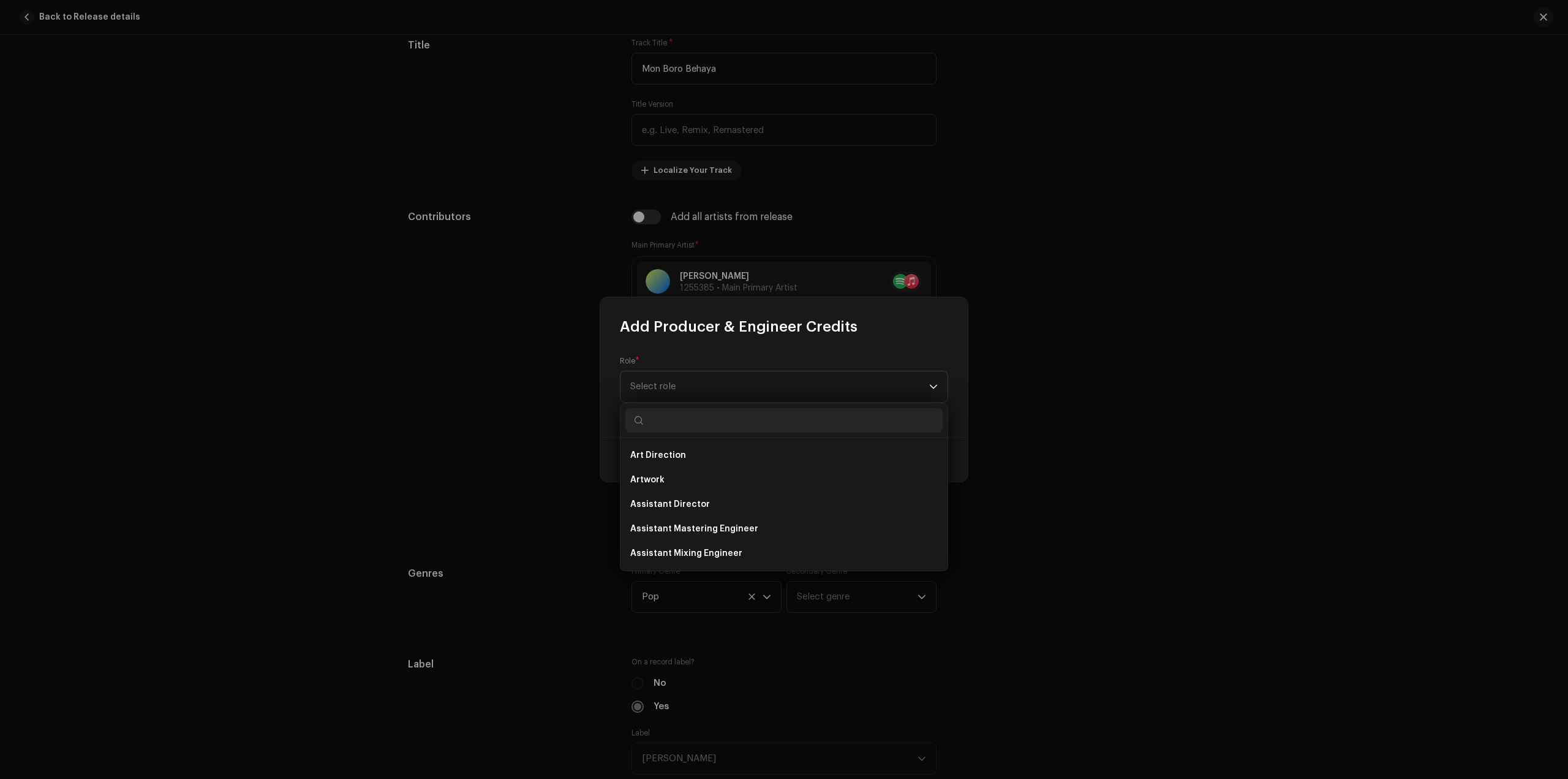
click at [710, 421] on input "text" at bounding box center [784, 421] width 317 height 25
type input "PRO"
click at [690, 552] on li "Producer" at bounding box center [784, 554] width 317 height 25
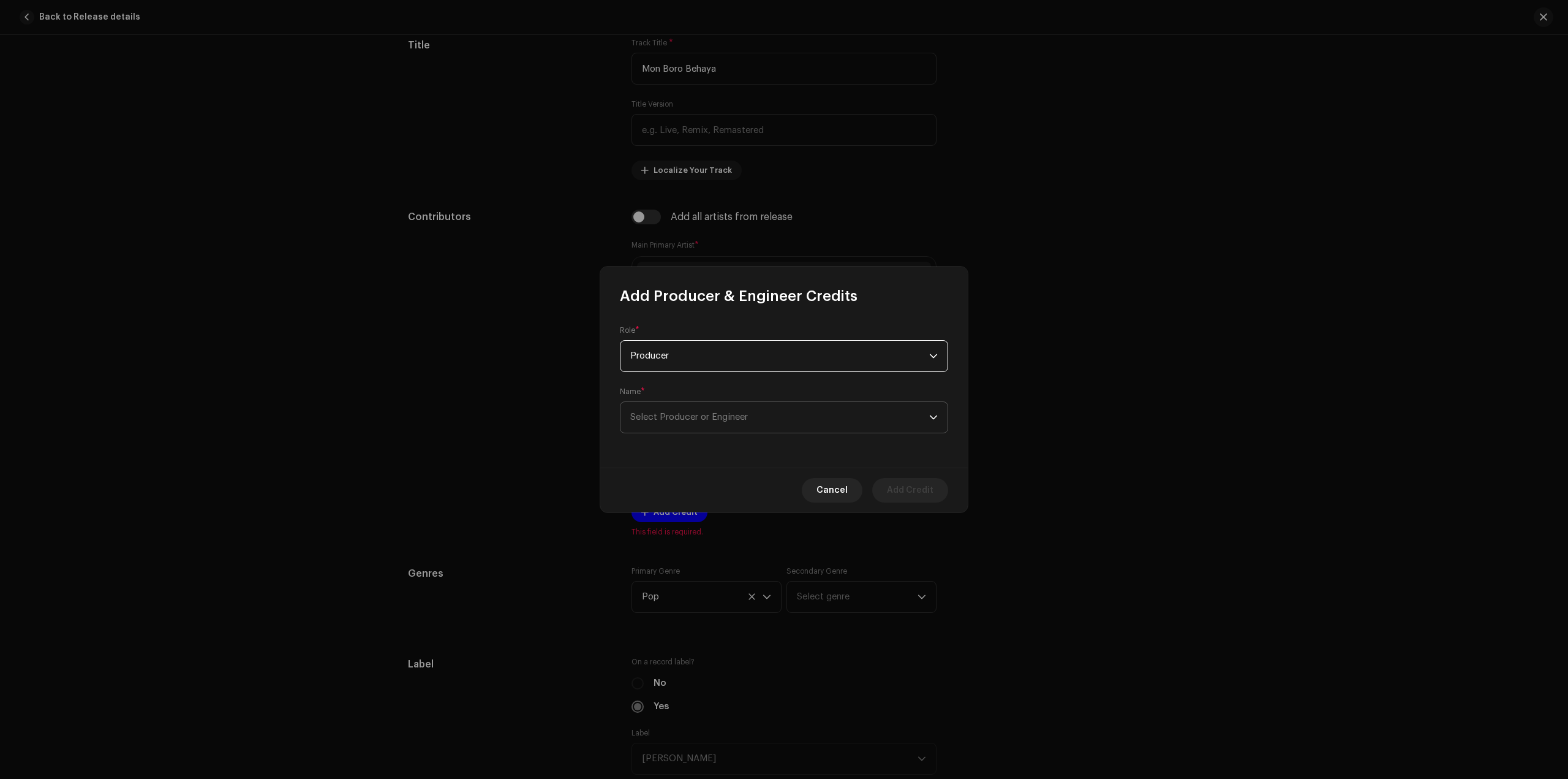
click at [691, 423] on span "Select Producer or Engineer" at bounding box center [780, 417] width 299 height 31
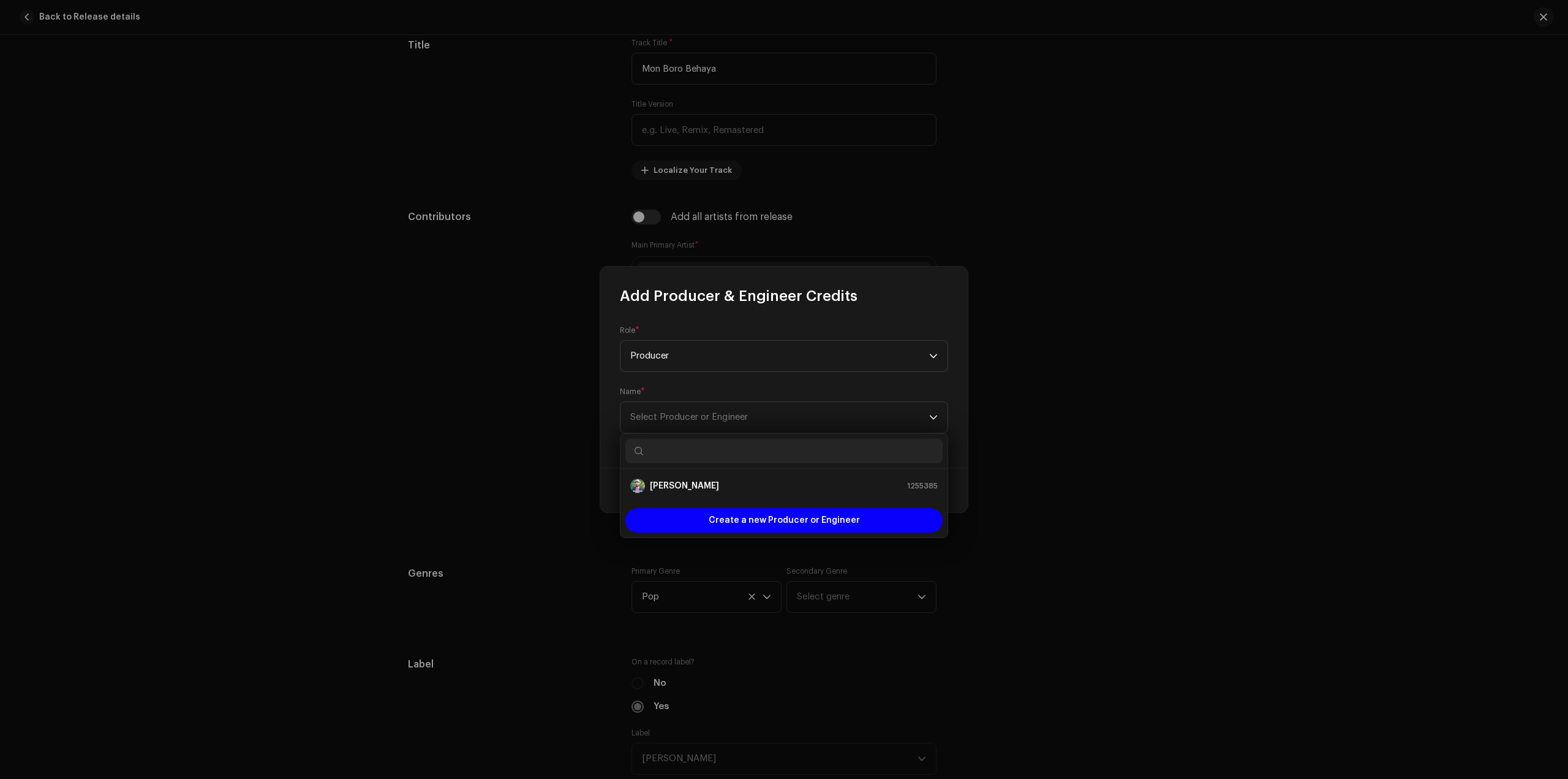
click at [691, 446] on input "text" at bounding box center [784, 451] width 317 height 25
type input "AF"
click at [692, 479] on div "AF [PERSON_NAME] 1097252" at bounding box center [784, 486] width 308 height 15
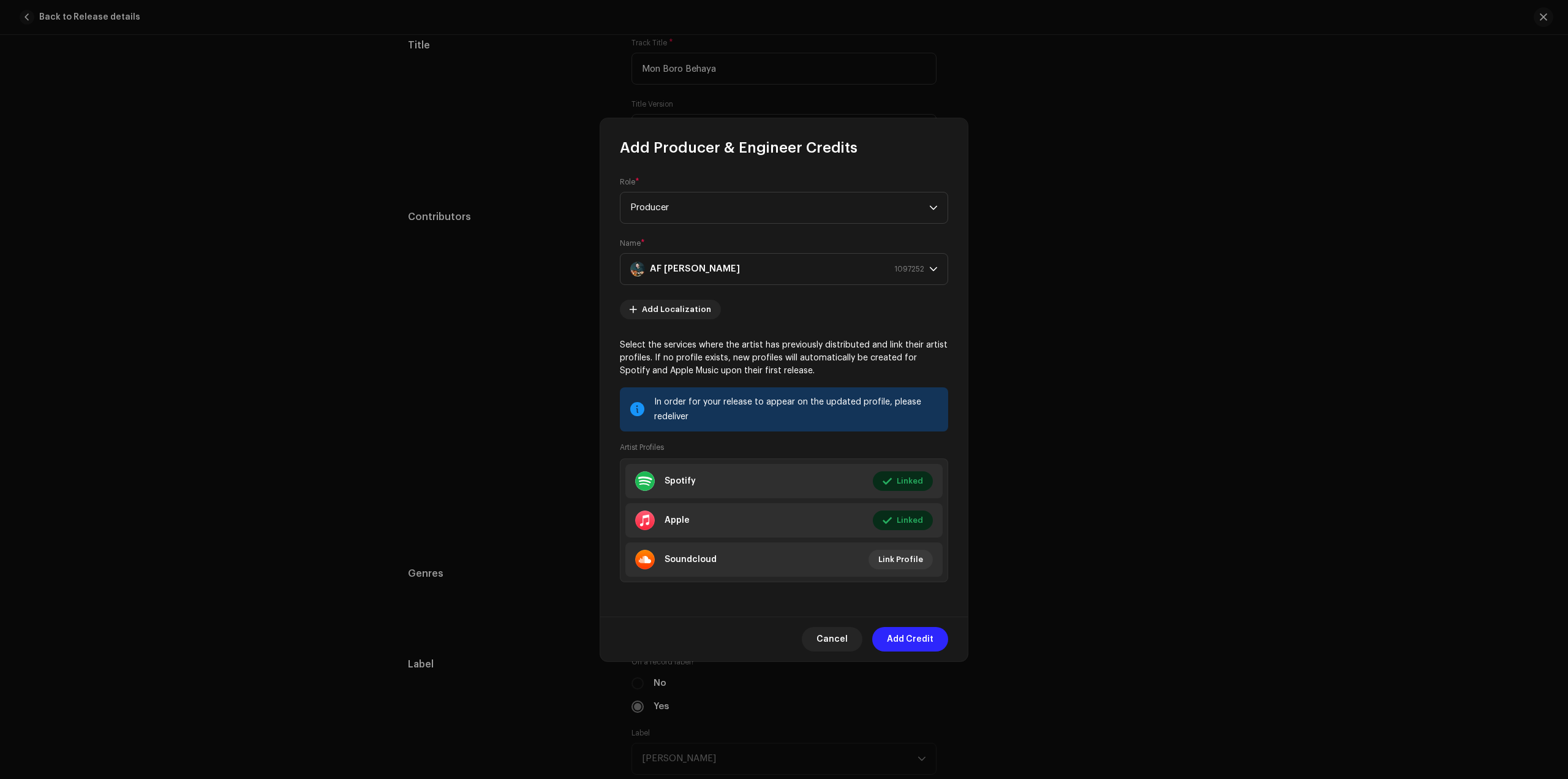
click at [925, 638] on span "Add Credit" at bounding box center [910, 639] width 46 height 25
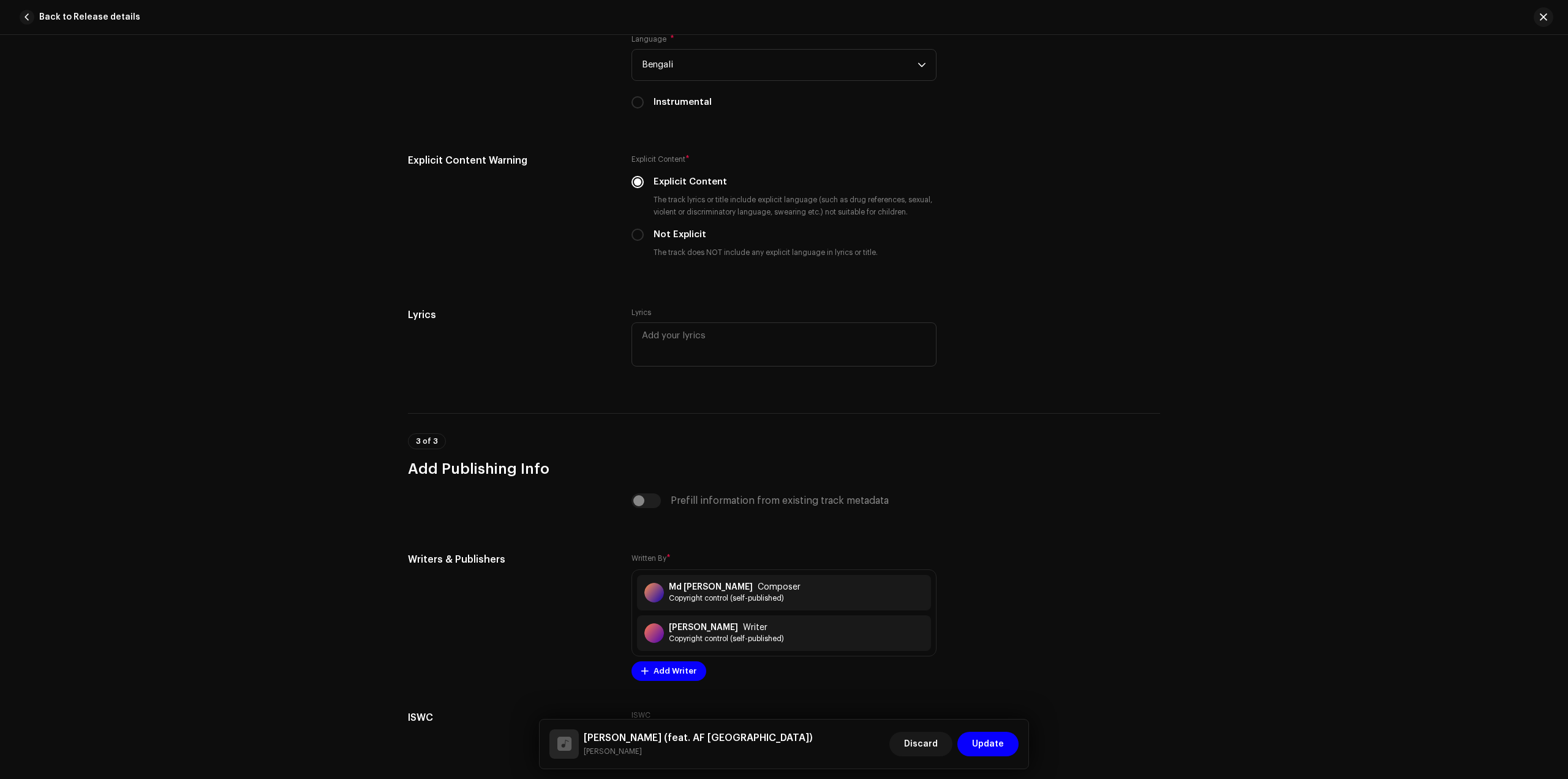
scroll to position [2243, 0]
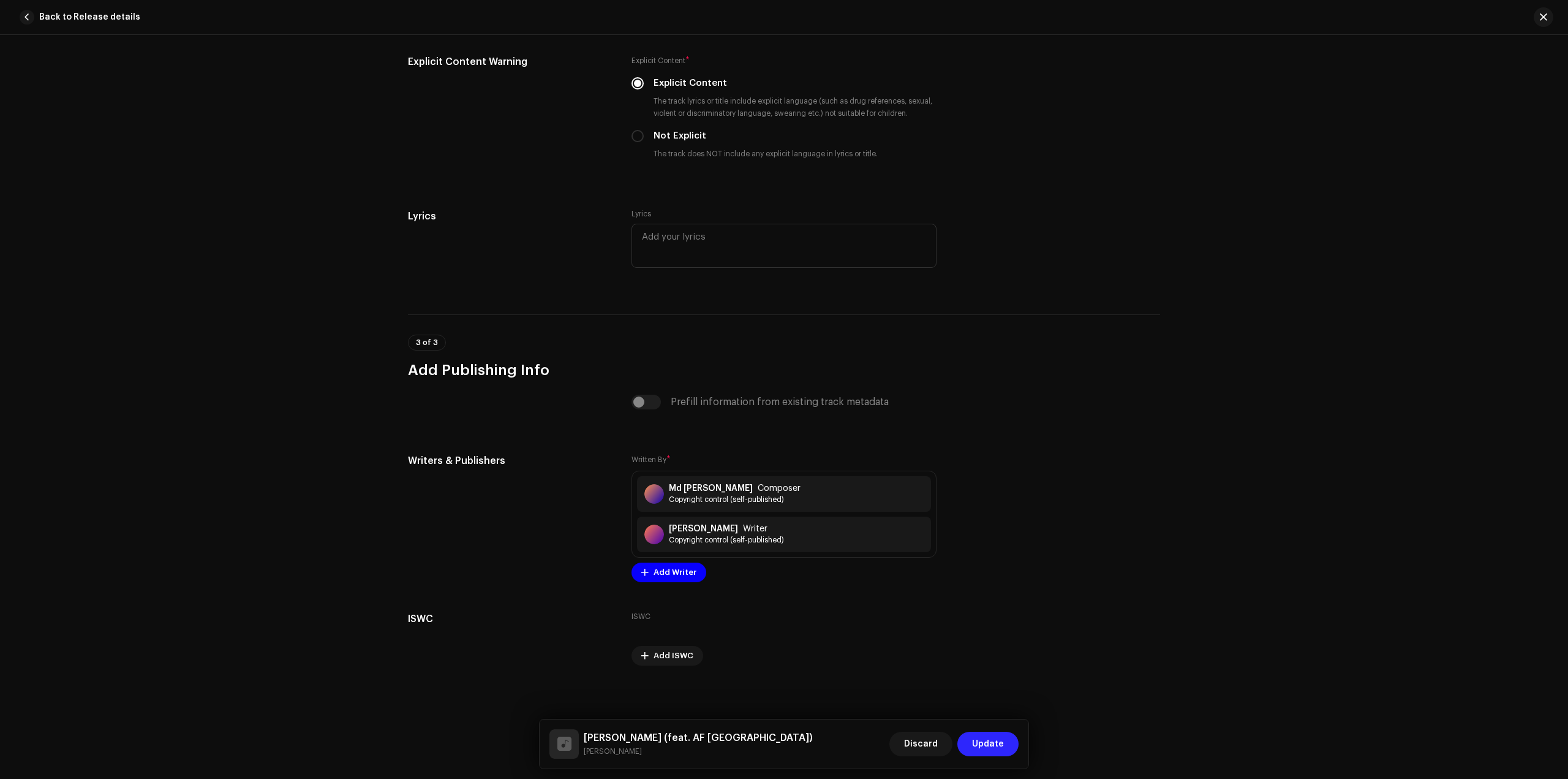
click at [983, 737] on span "Update" at bounding box center [988, 744] width 32 height 25
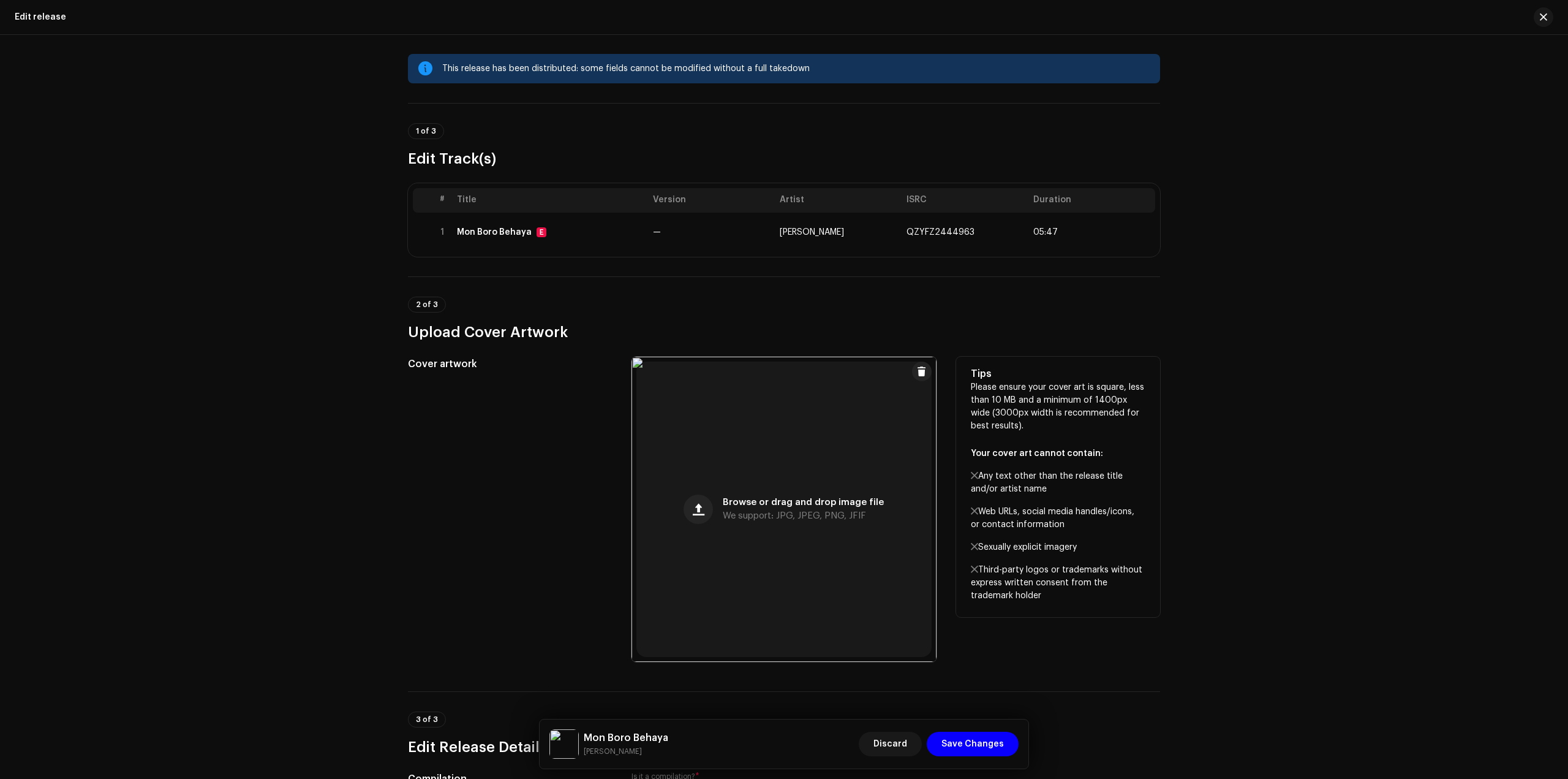
scroll to position [0, 0]
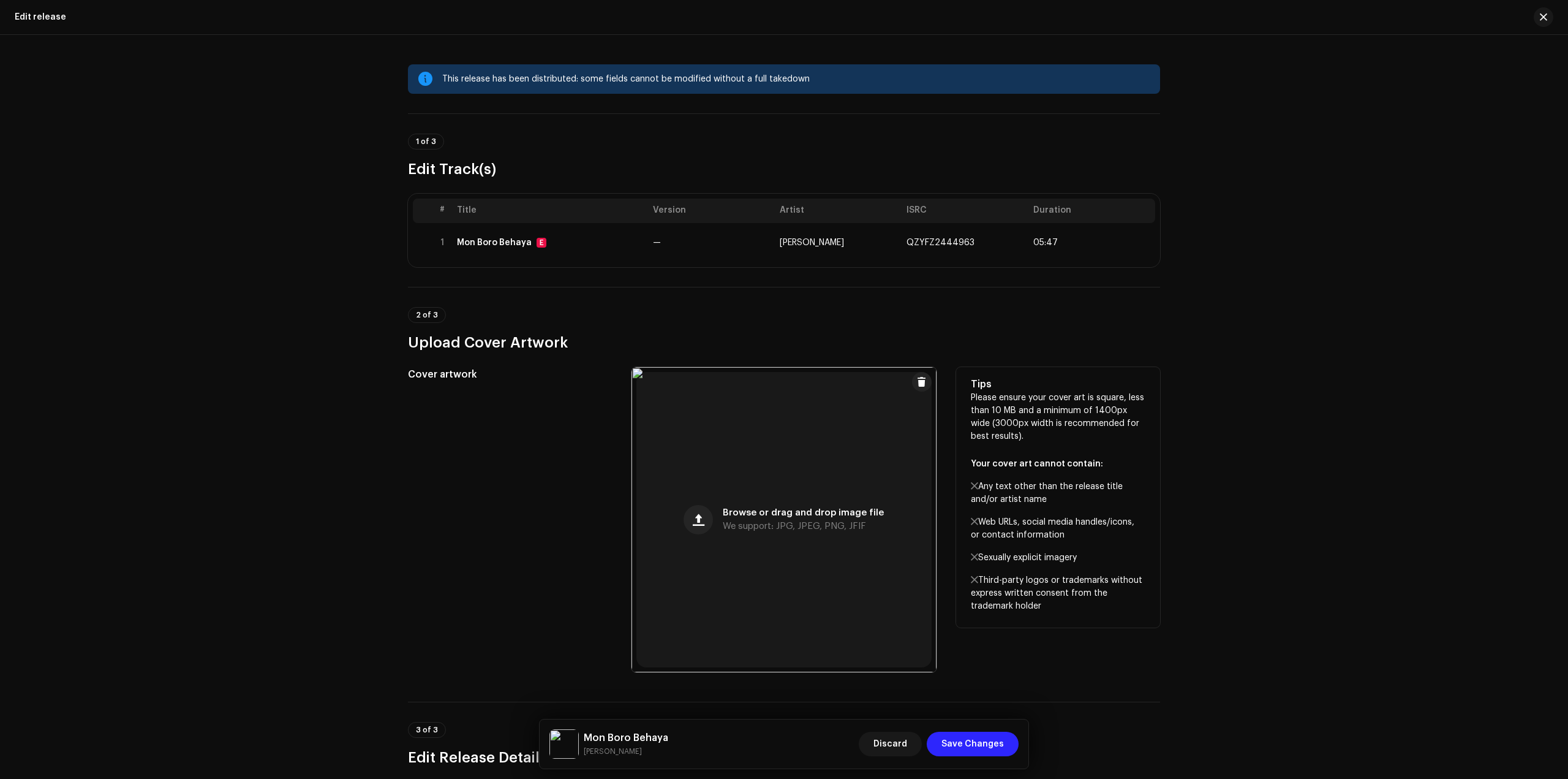
click at [978, 741] on span "Save Changes" at bounding box center [973, 744] width 63 height 25
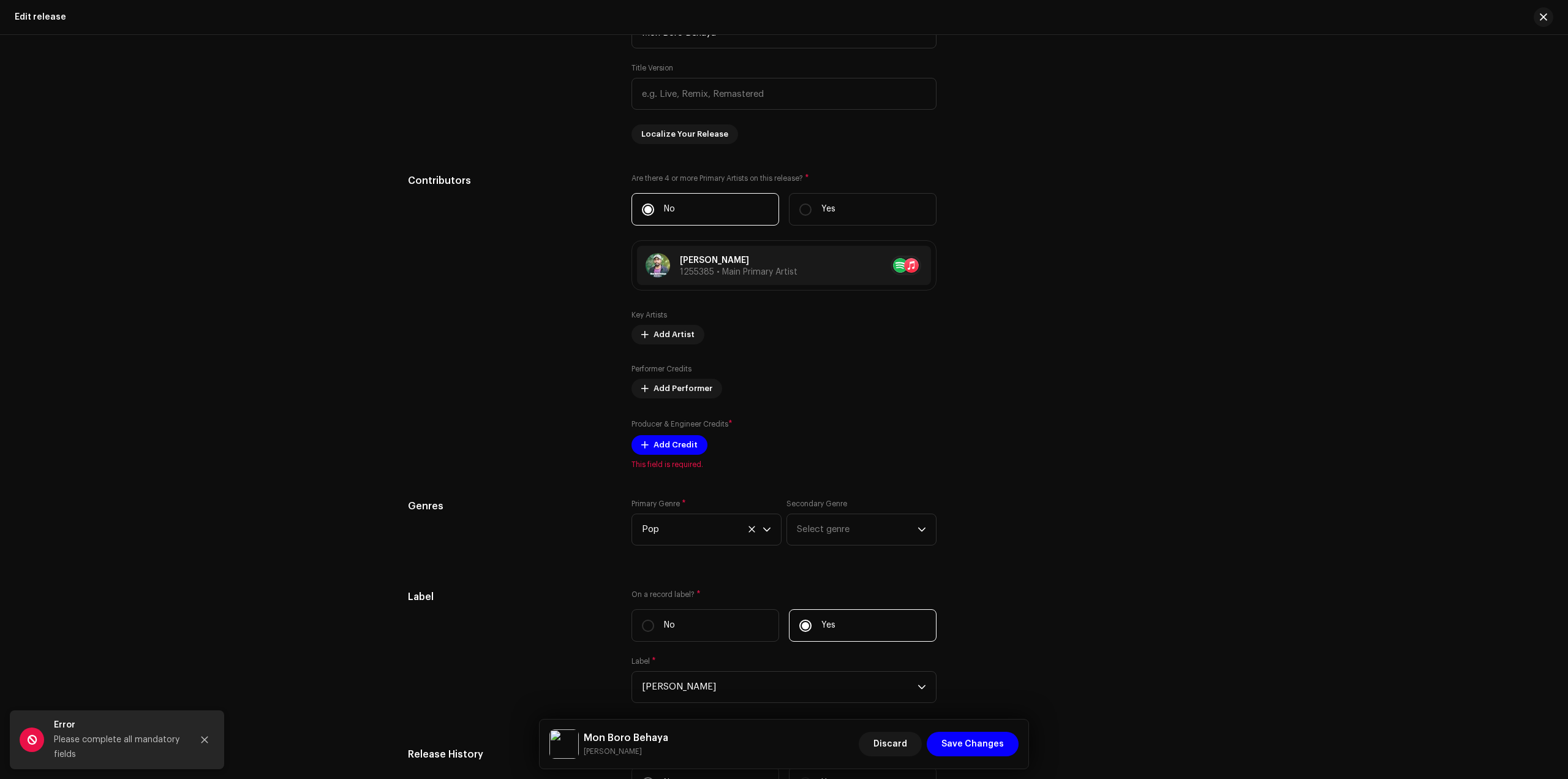
scroll to position [980, 0]
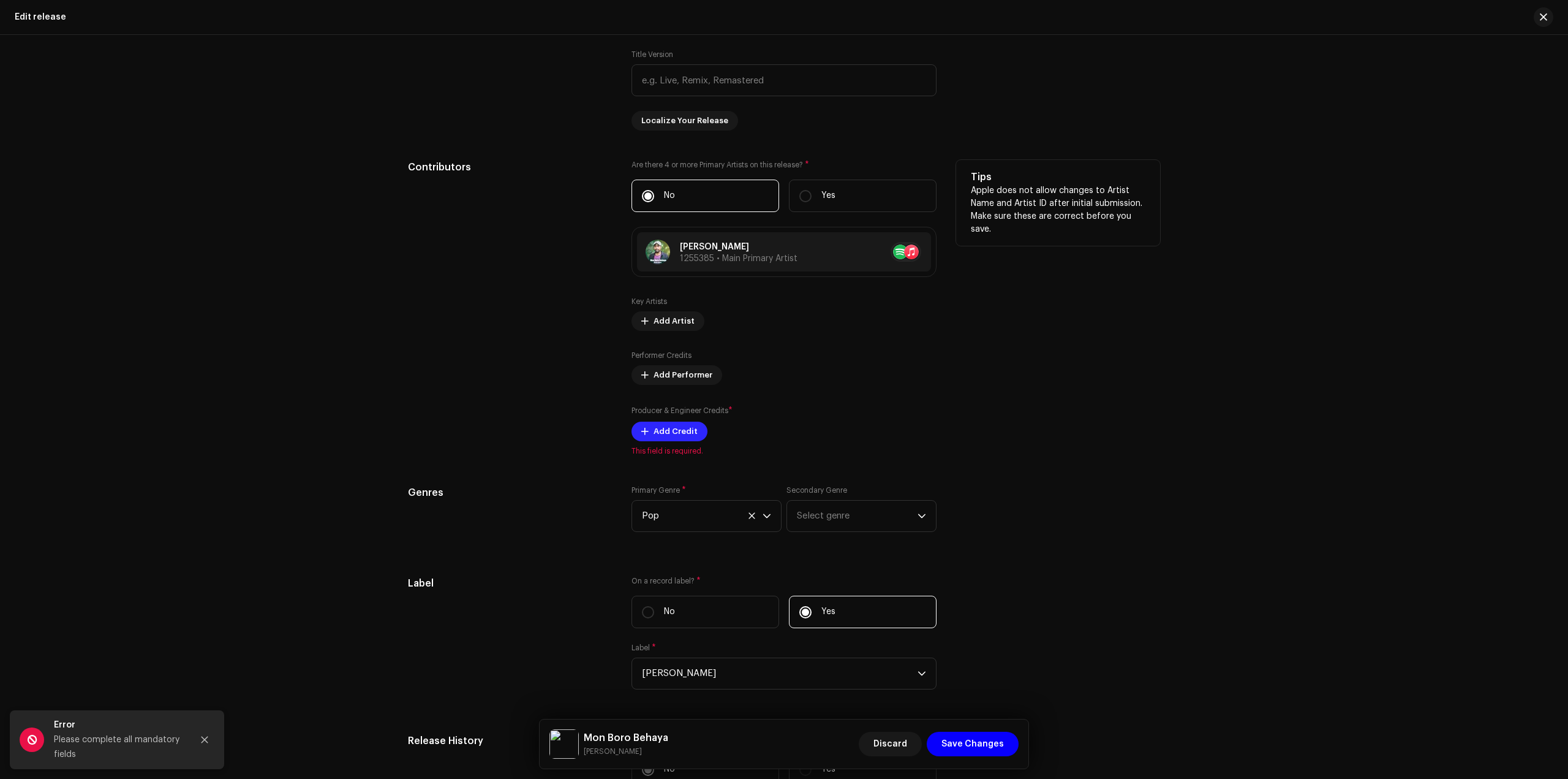
click at [673, 431] on span "Add Credit" at bounding box center [676, 431] width 44 height 25
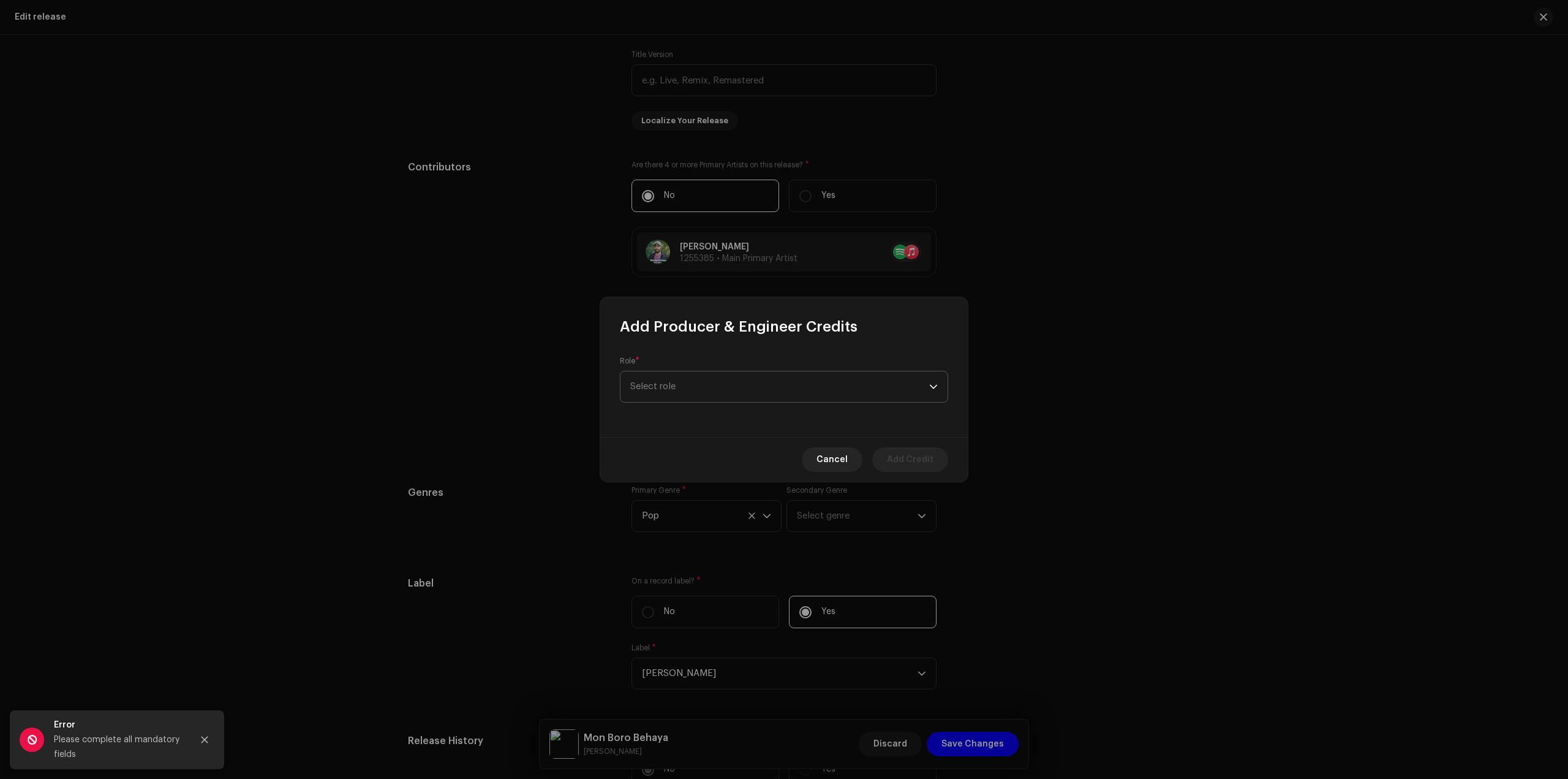
click at [697, 389] on span "Select role" at bounding box center [780, 386] width 299 height 31
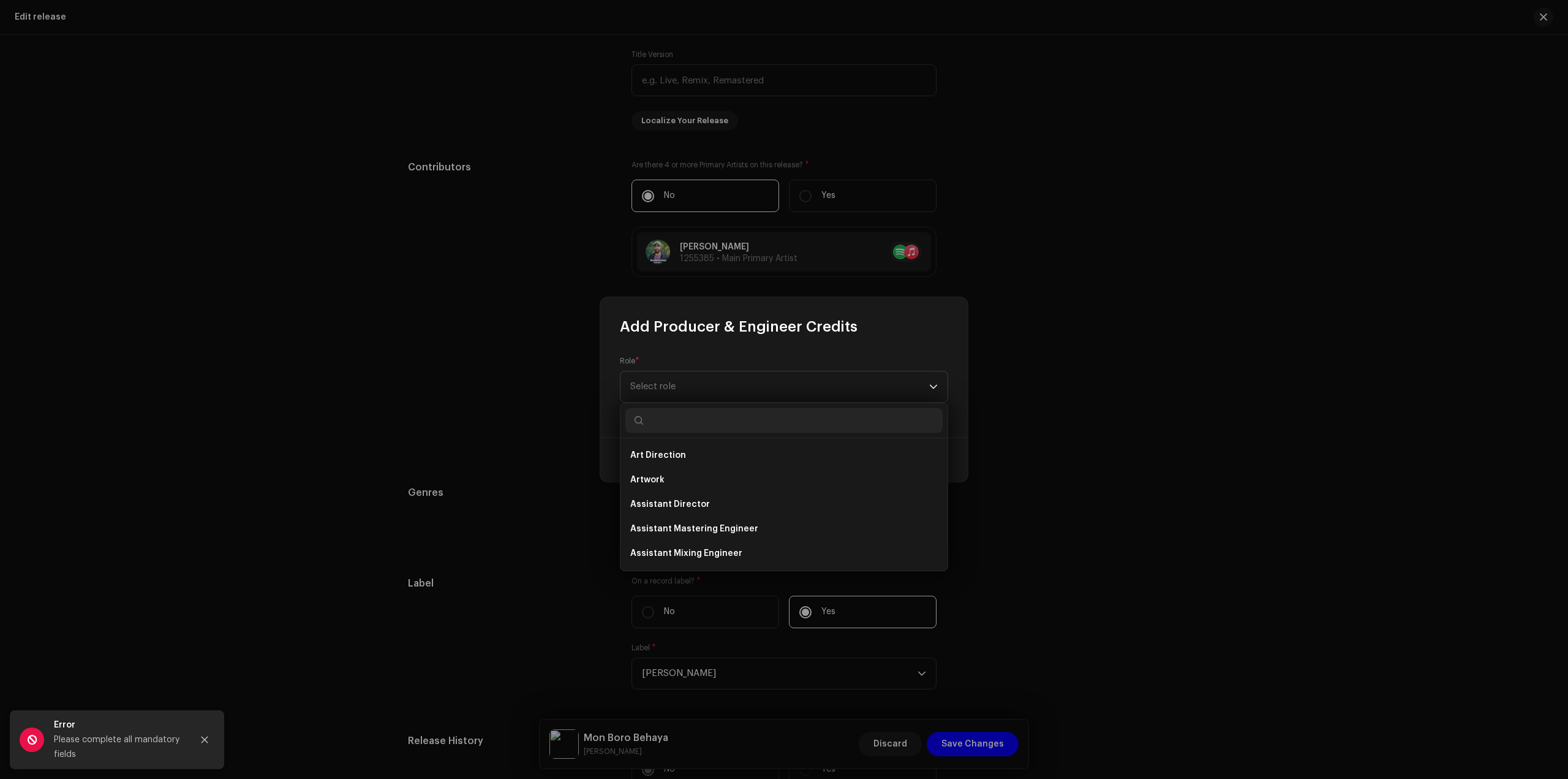
click at [708, 425] on input "text" at bounding box center [784, 421] width 317 height 25
type input "produ"
click at [676, 543] on li "Producer" at bounding box center [784, 554] width 317 height 25
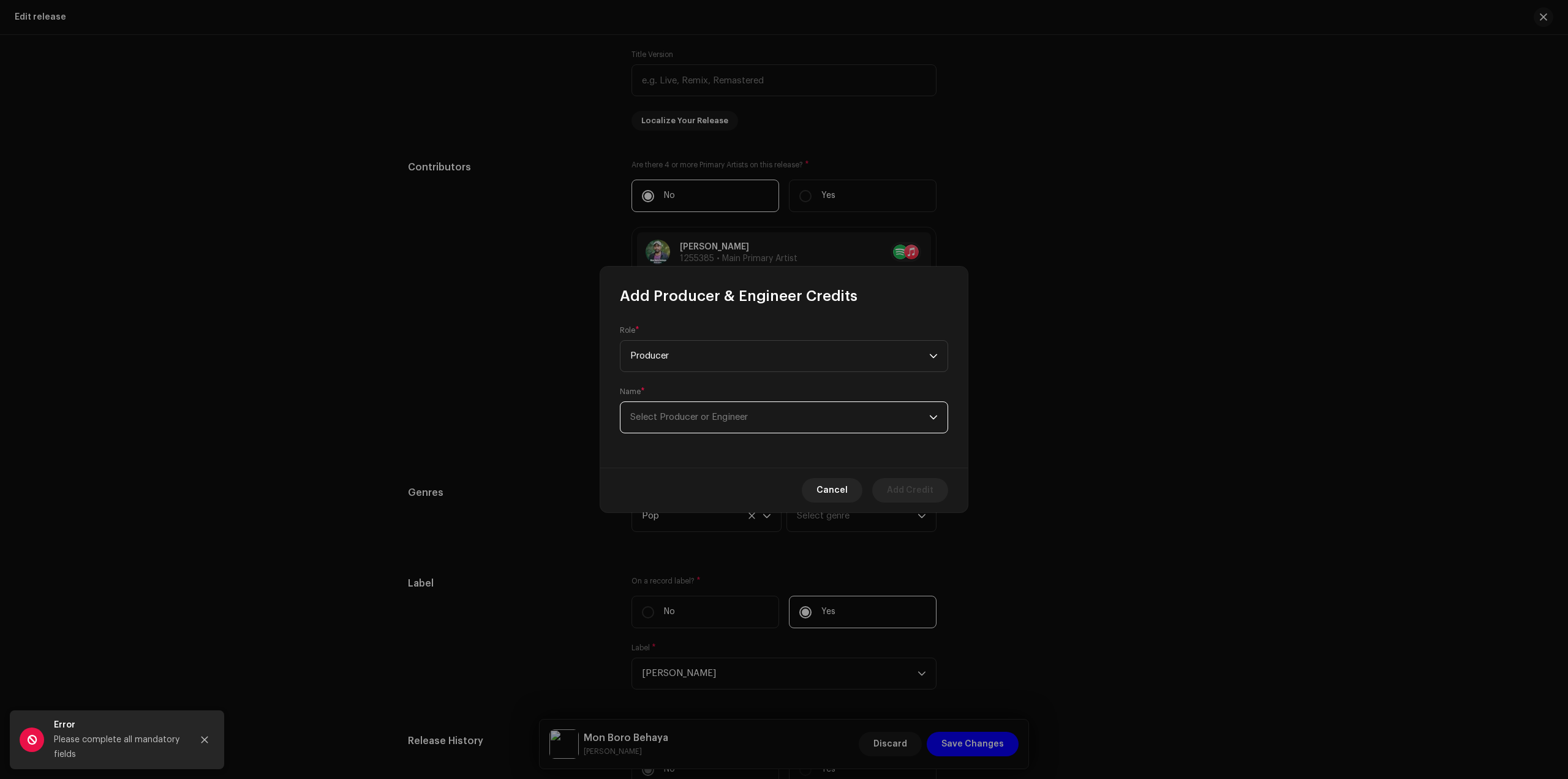
click at [761, 427] on span "Select Producer or Engineer" at bounding box center [780, 417] width 299 height 31
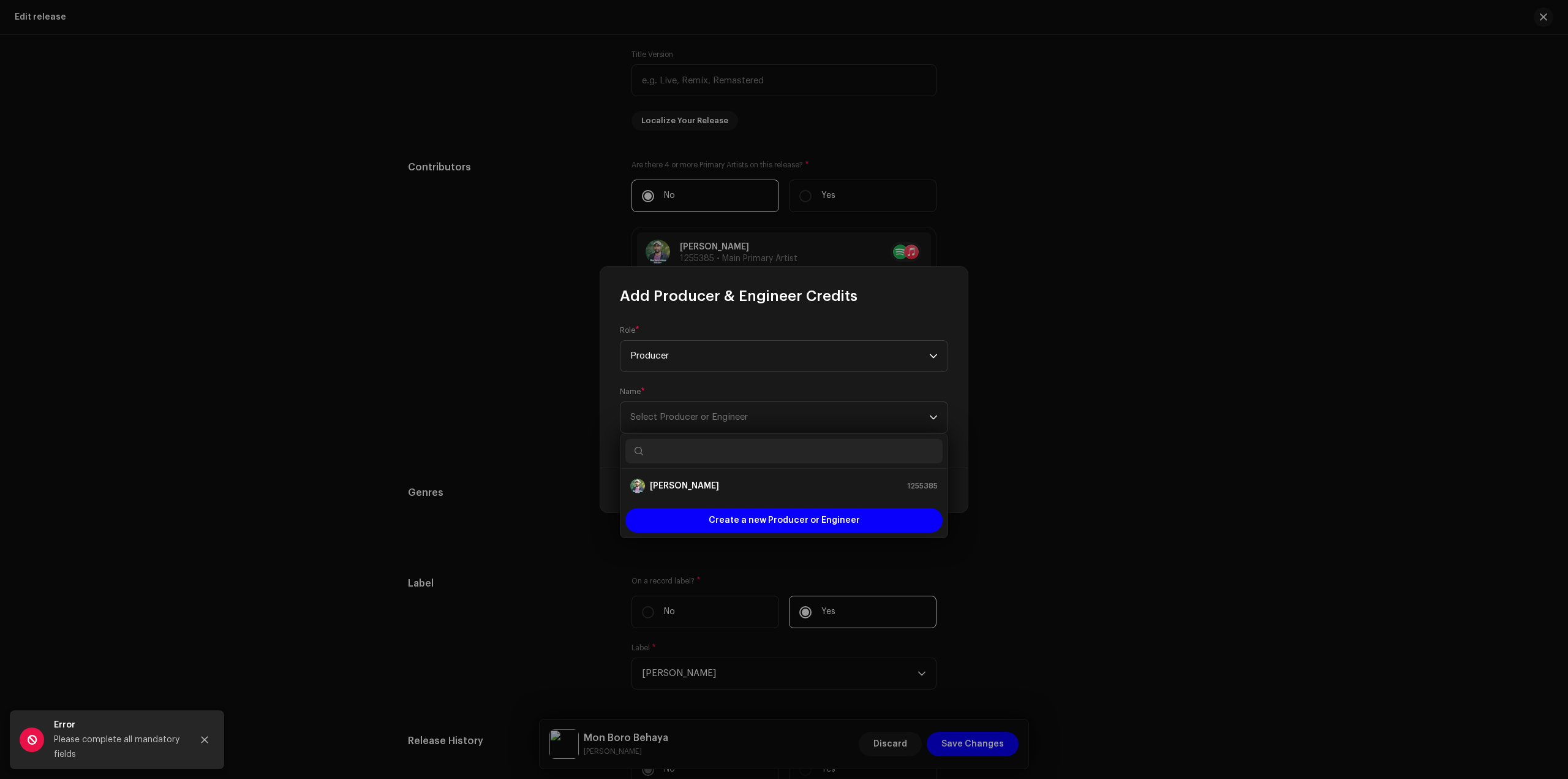
click at [755, 455] on input "text" at bounding box center [784, 451] width 317 height 25
type input "af"
click at [727, 490] on div "AF [PERSON_NAME] 1097252" at bounding box center [784, 486] width 308 height 15
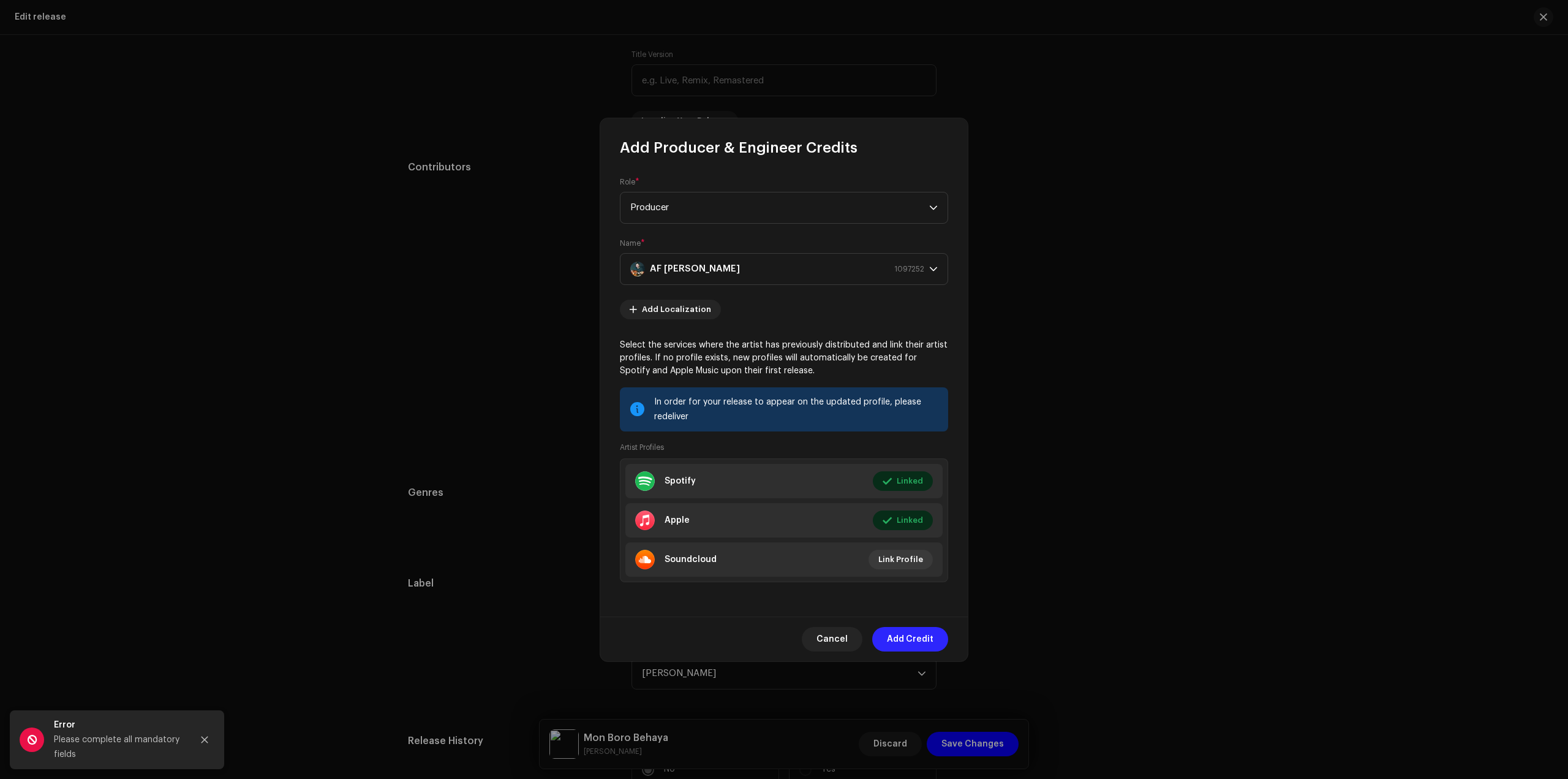
click at [907, 639] on span "Add Credit" at bounding box center [910, 639] width 46 height 25
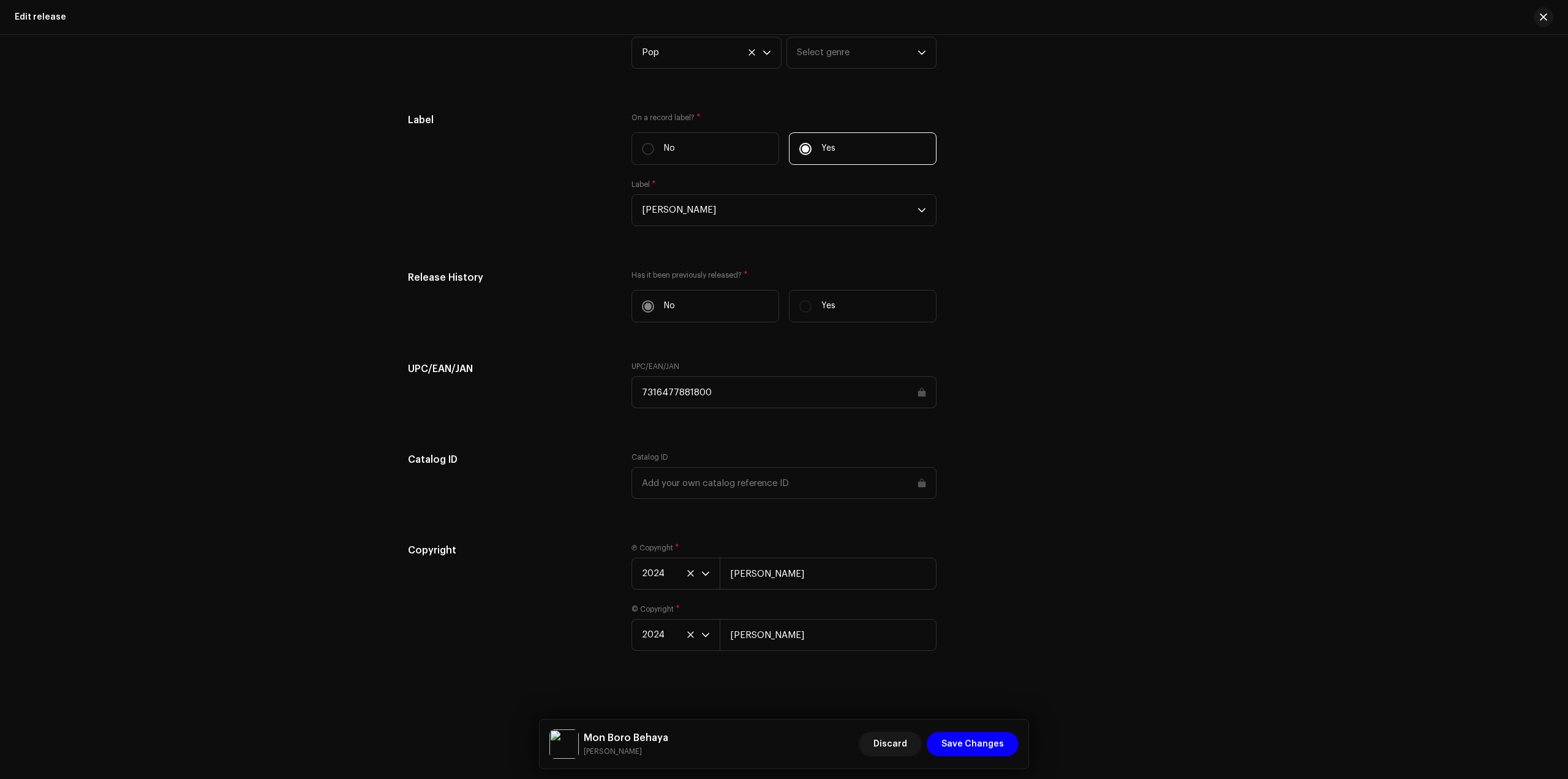
scroll to position [1481, 0]
click at [983, 741] on span "Save Changes" at bounding box center [973, 744] width 63 height 25
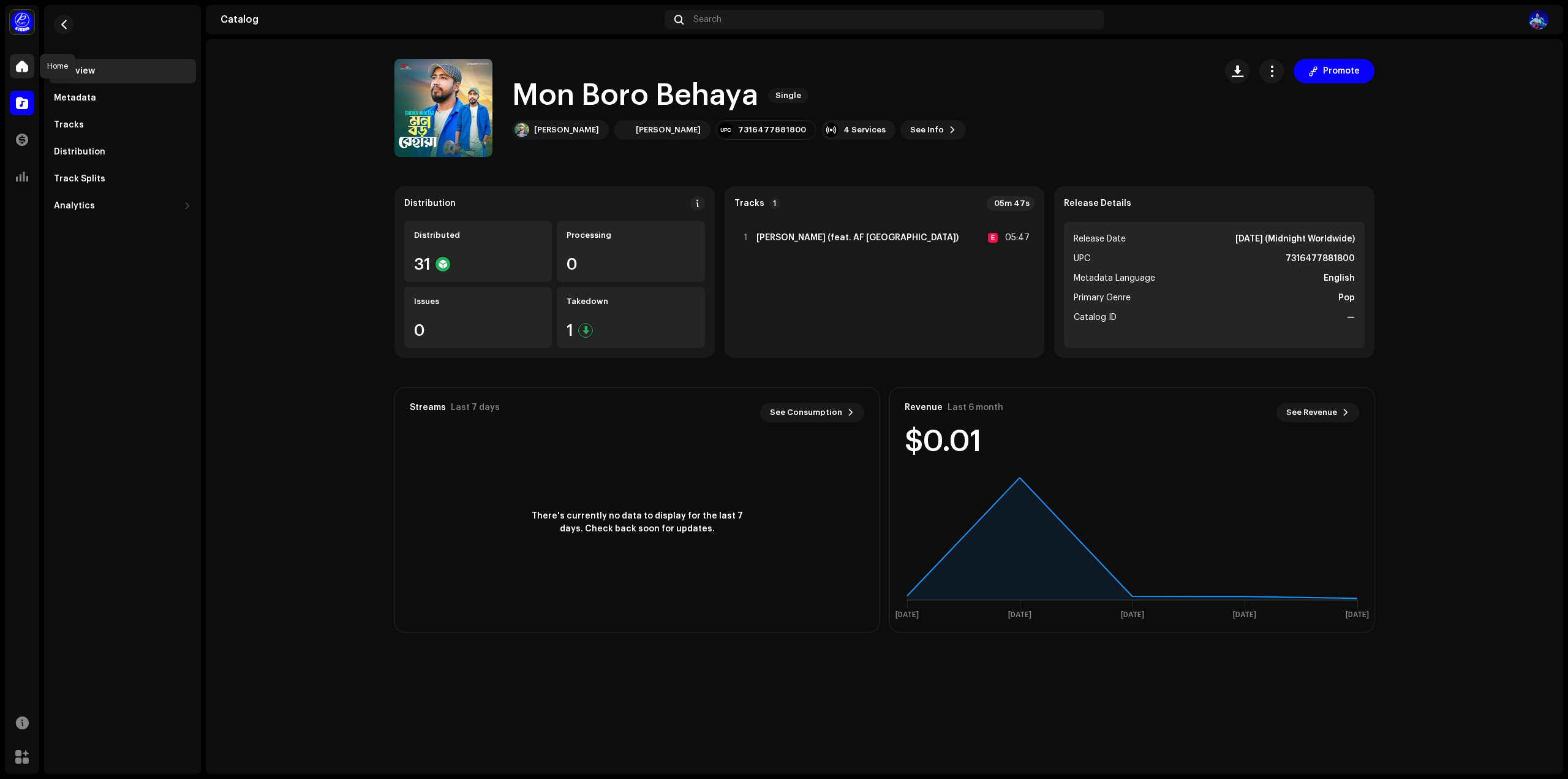
click at [15, 66] on div at bounding box center [22, 66] width 25 height 25
